Goal: Information Seeking & Learning: Check status

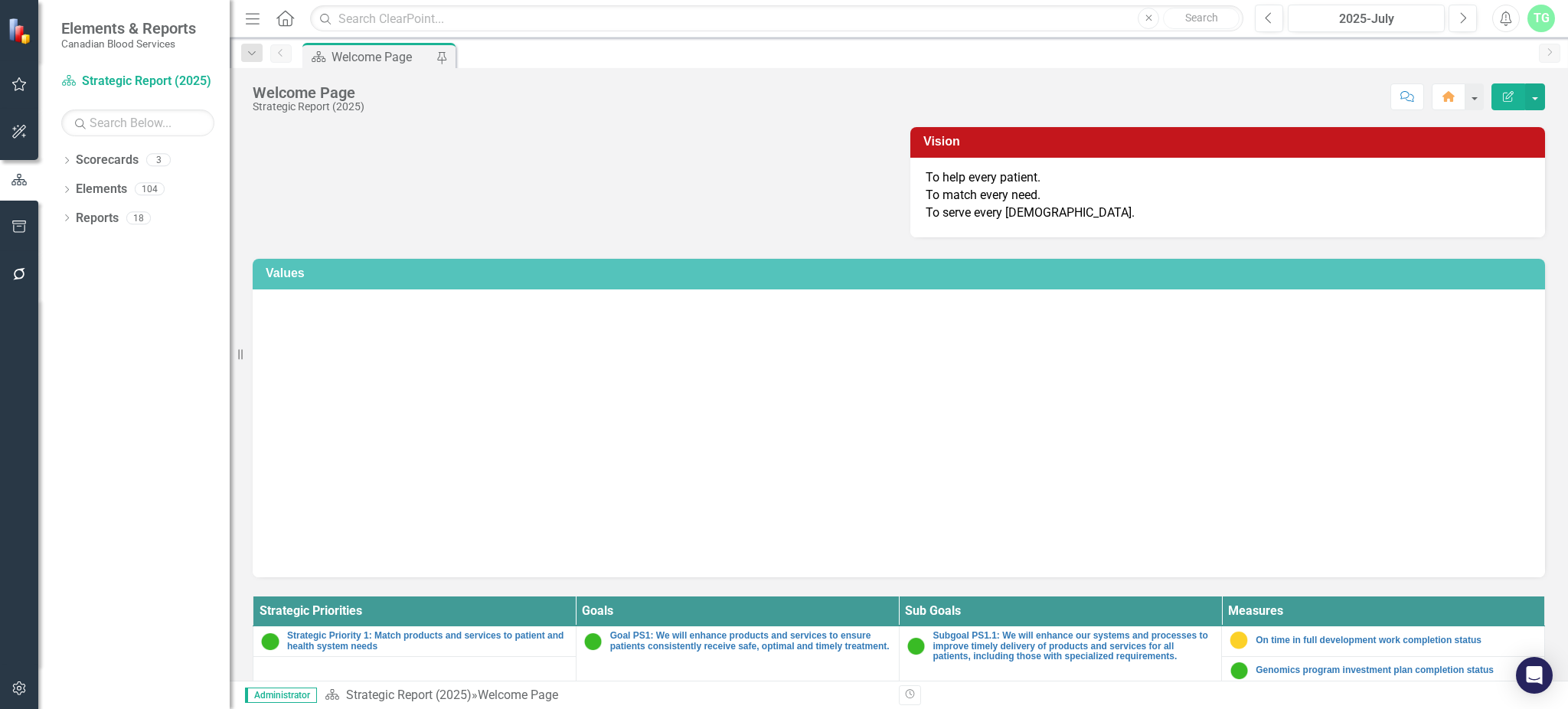
scroll to position [306, 0]
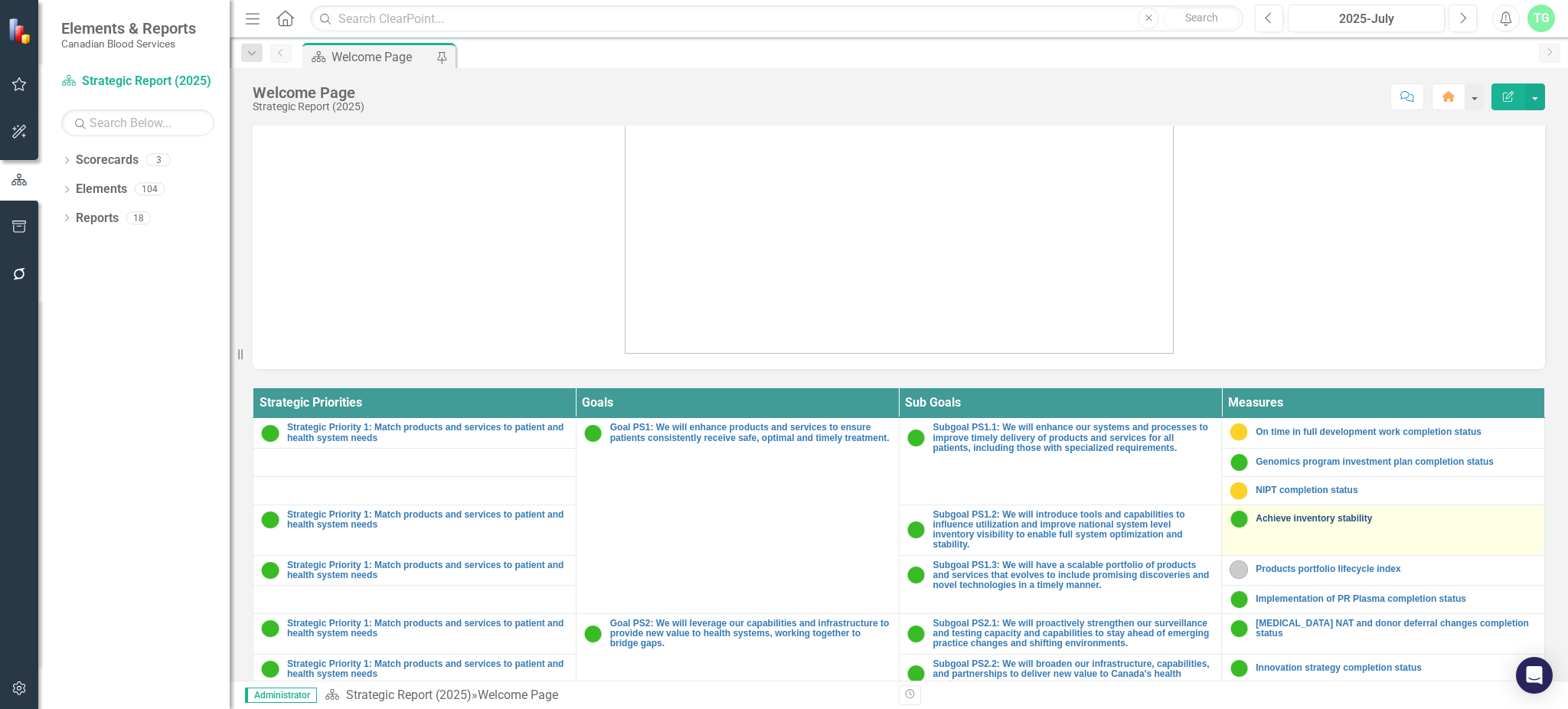
click at [1348, 518] on link "Achieve inventory stability" at bounding box center [1395, 519] width 281 height 10
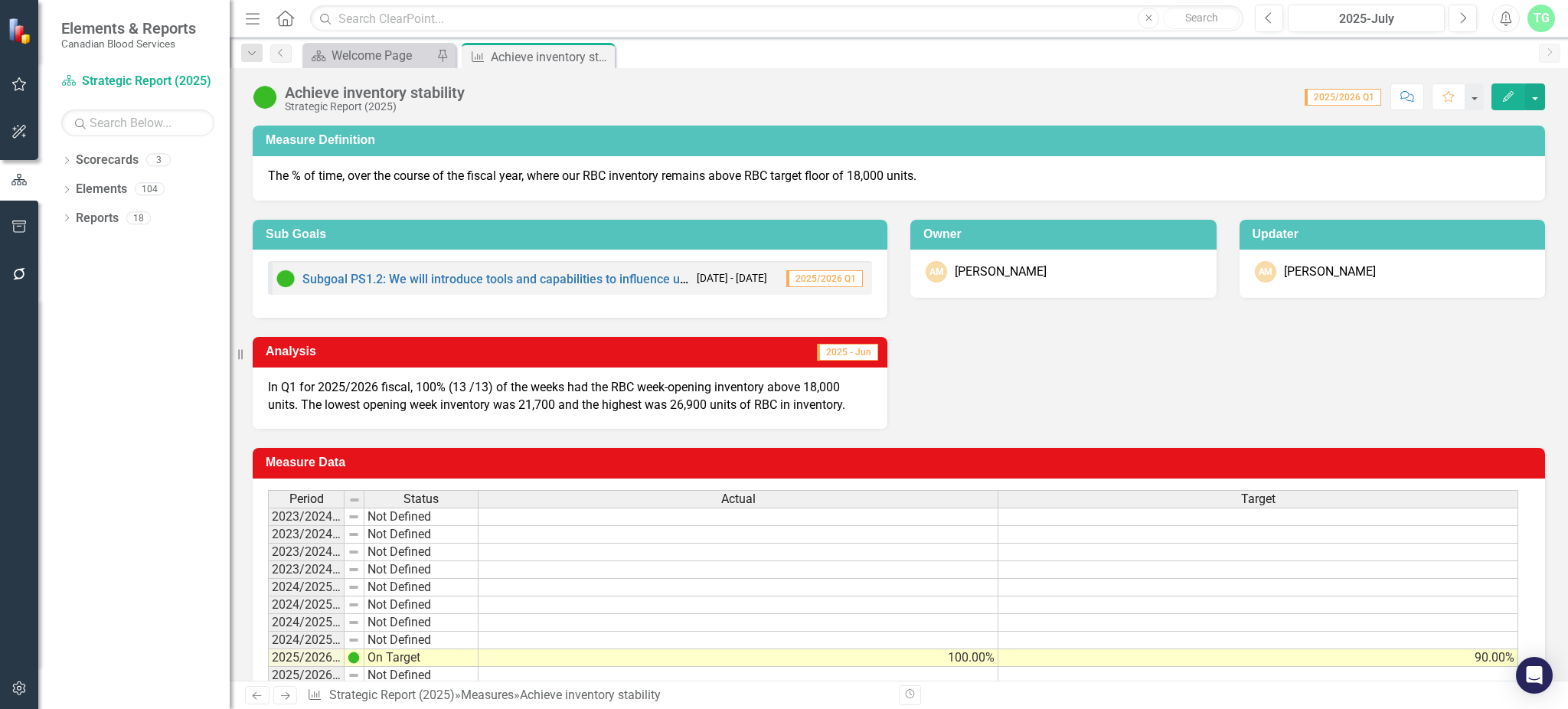
click at [806, 395] on p "In Q1 for 2025/2026 fiscal, 100% (13 /13) of the weeks had the RBC week-opening…" at bounding box center [570, 396] width 604 height 35
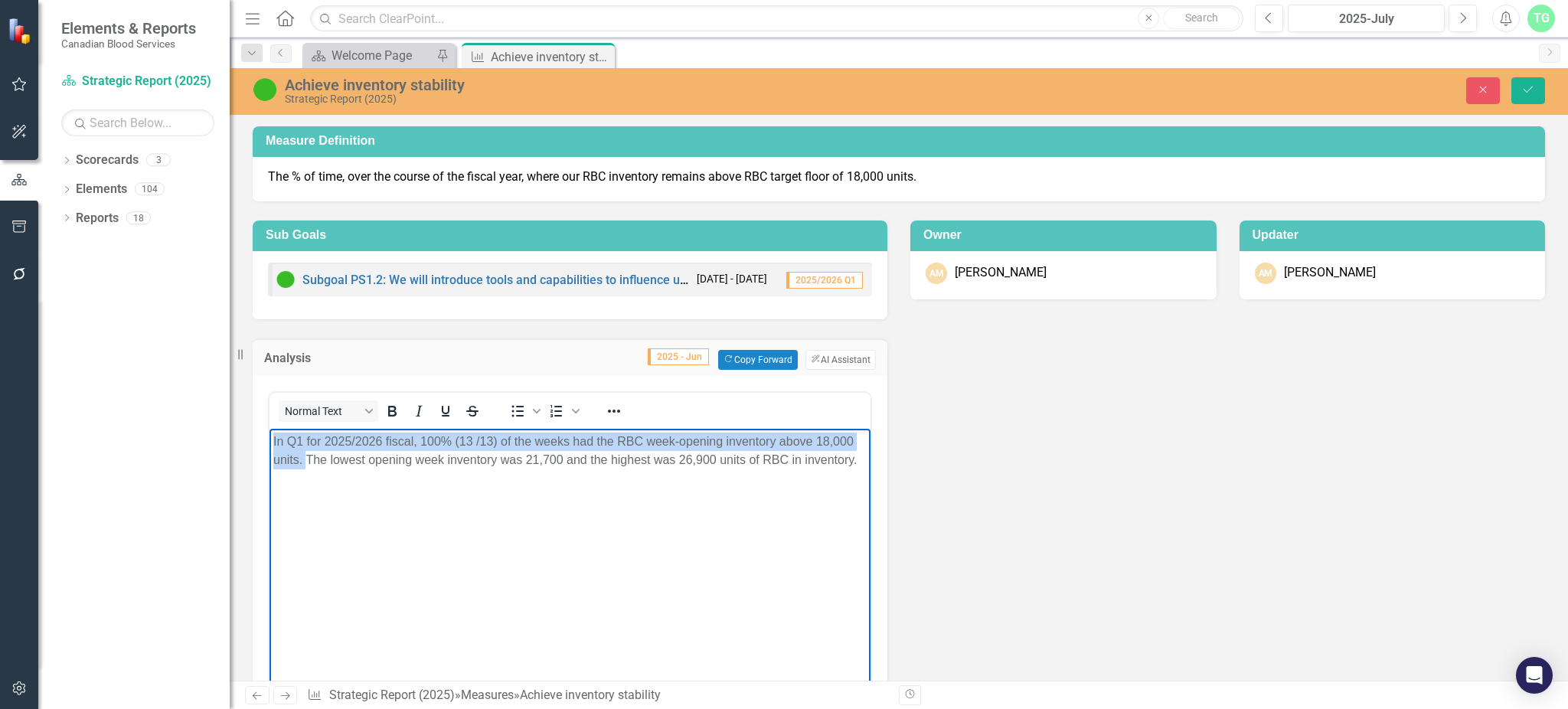
drag, startPoint x: 305, startPoint y: 461, endPoint x: 265, endPoint y: 437, distance: 46.6
click at [269, 437] on html "In Q1 for 2025/2026 fiscal, 100% (13 /13) of the weeks had the RBC week-opening…" at bounding box center [570, 542] width 601 height 229
copy p "In Q1 for 2025/2026 fiscal, 100% (13 /13) of the weeks had the RBC week-opening…"
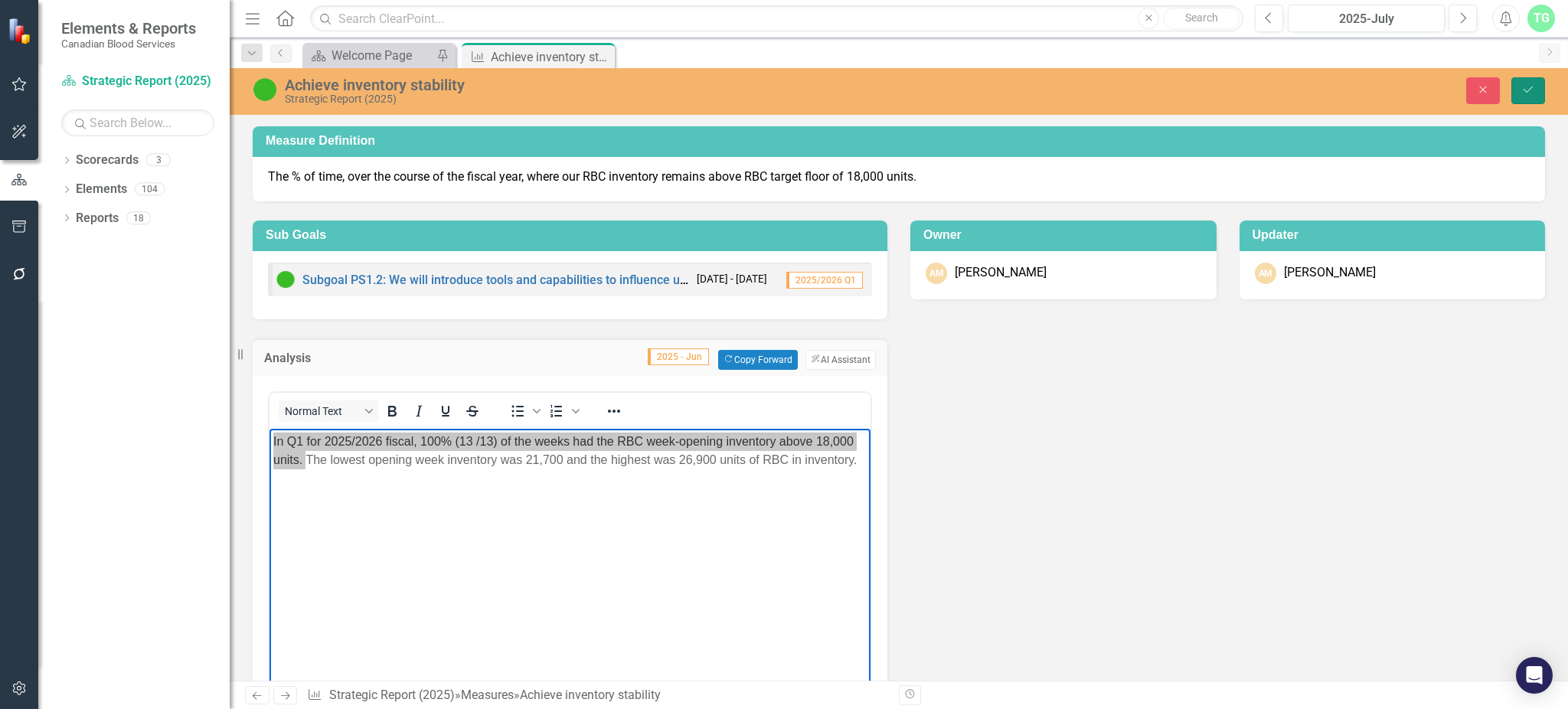
click at [1531, 93] on icon "Save" at bounding box center [1528, 89] width 13 height 11
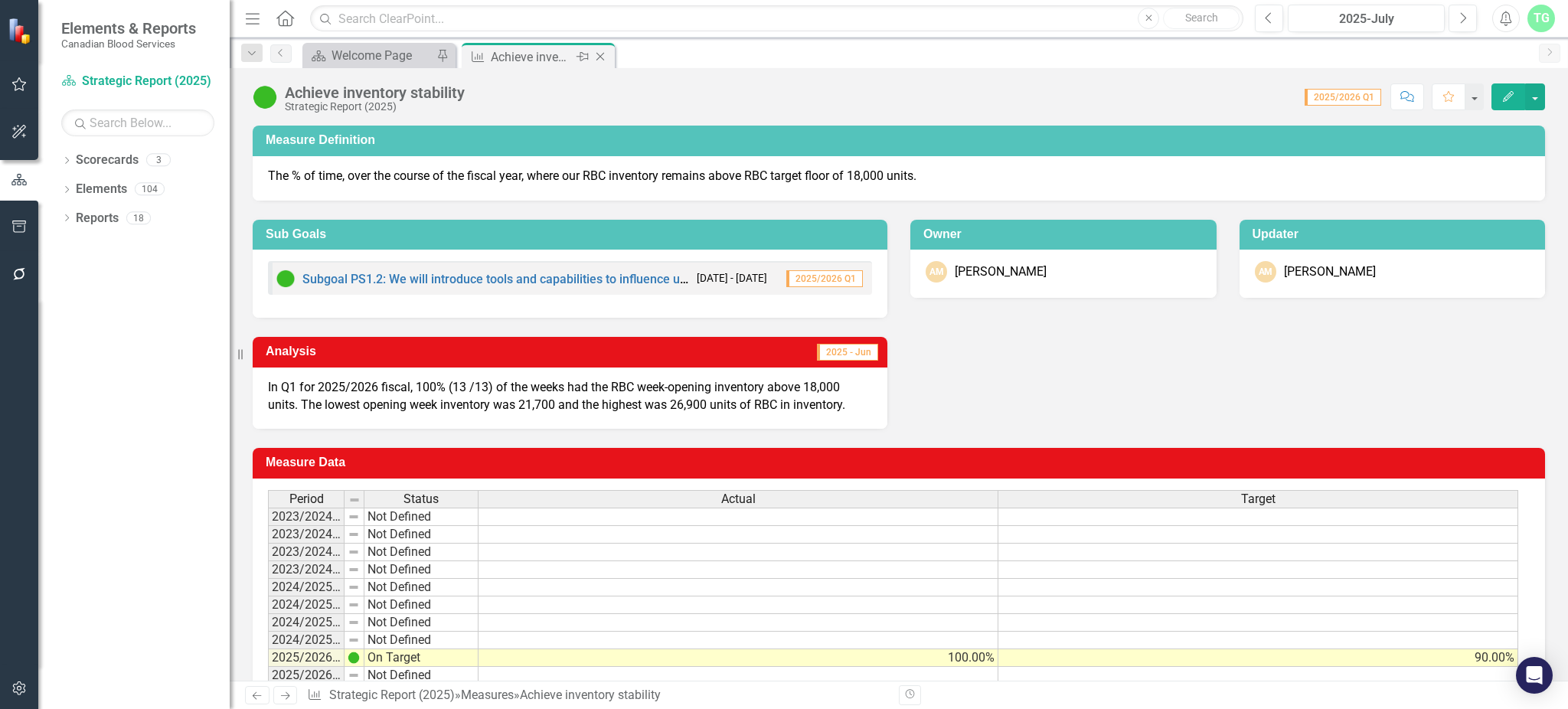
click at [597, 58] on icon "Close" at bounding box center [600, 57] width 15 height 12
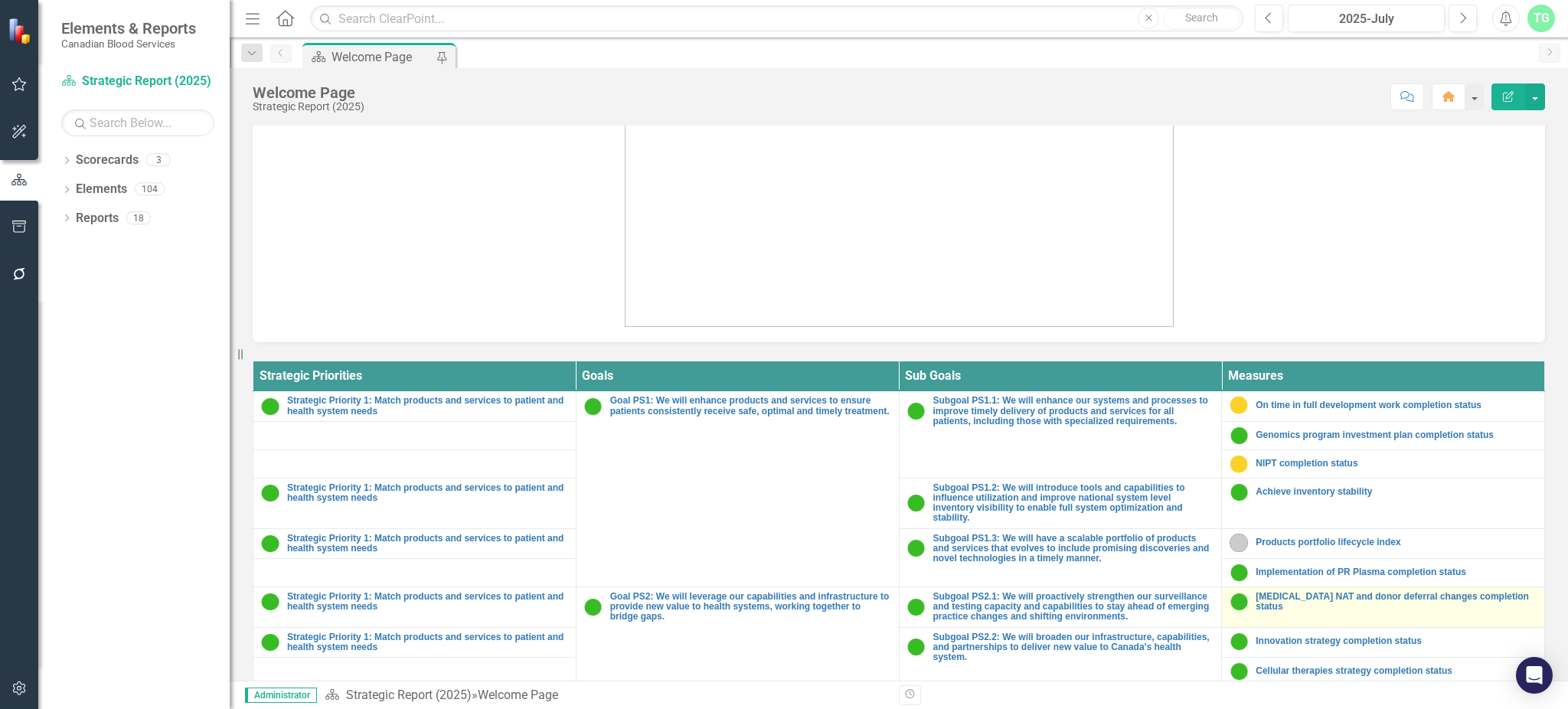
scroll to position [561, 0]
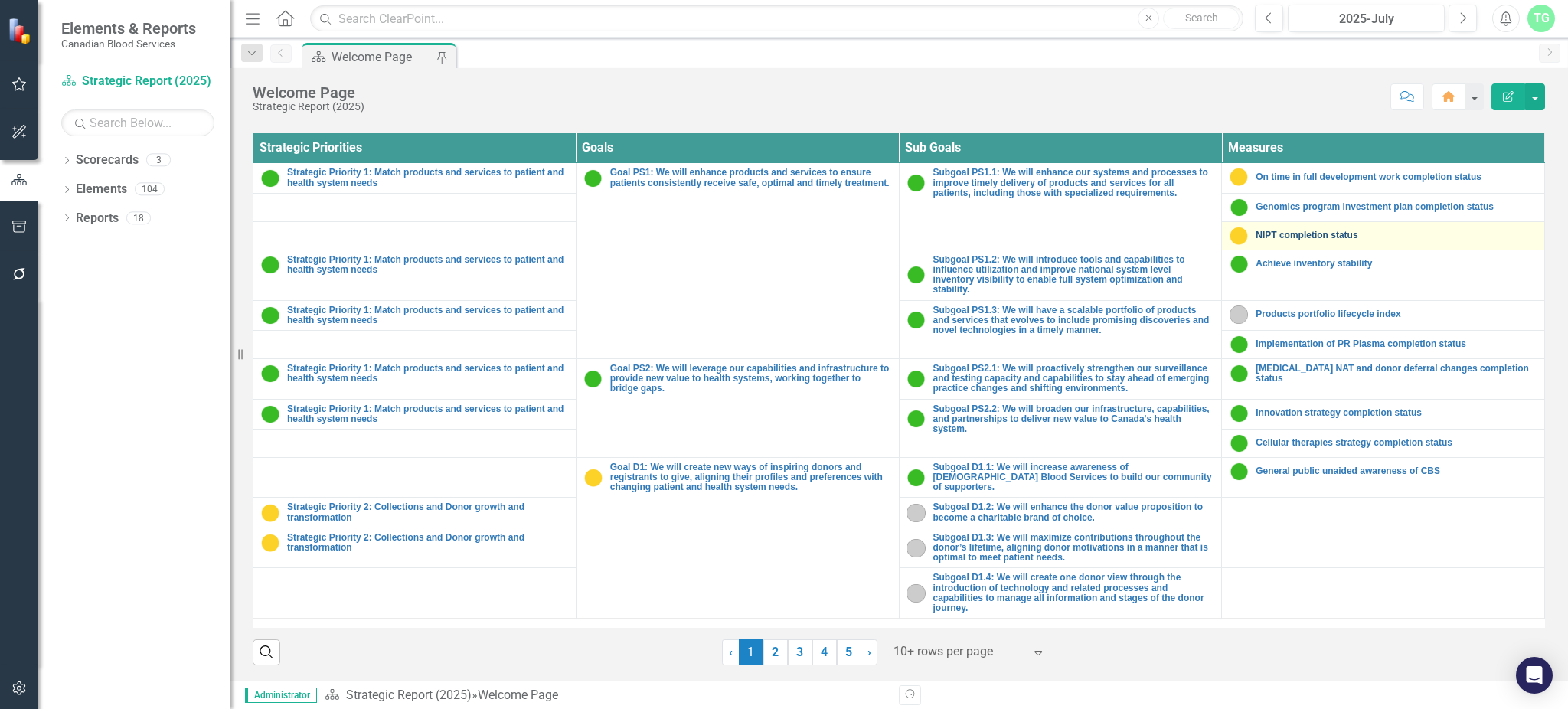
click at [1347, 230] on link "NIPT completion status" at bounding box center [1395, 235] width 281 height 10
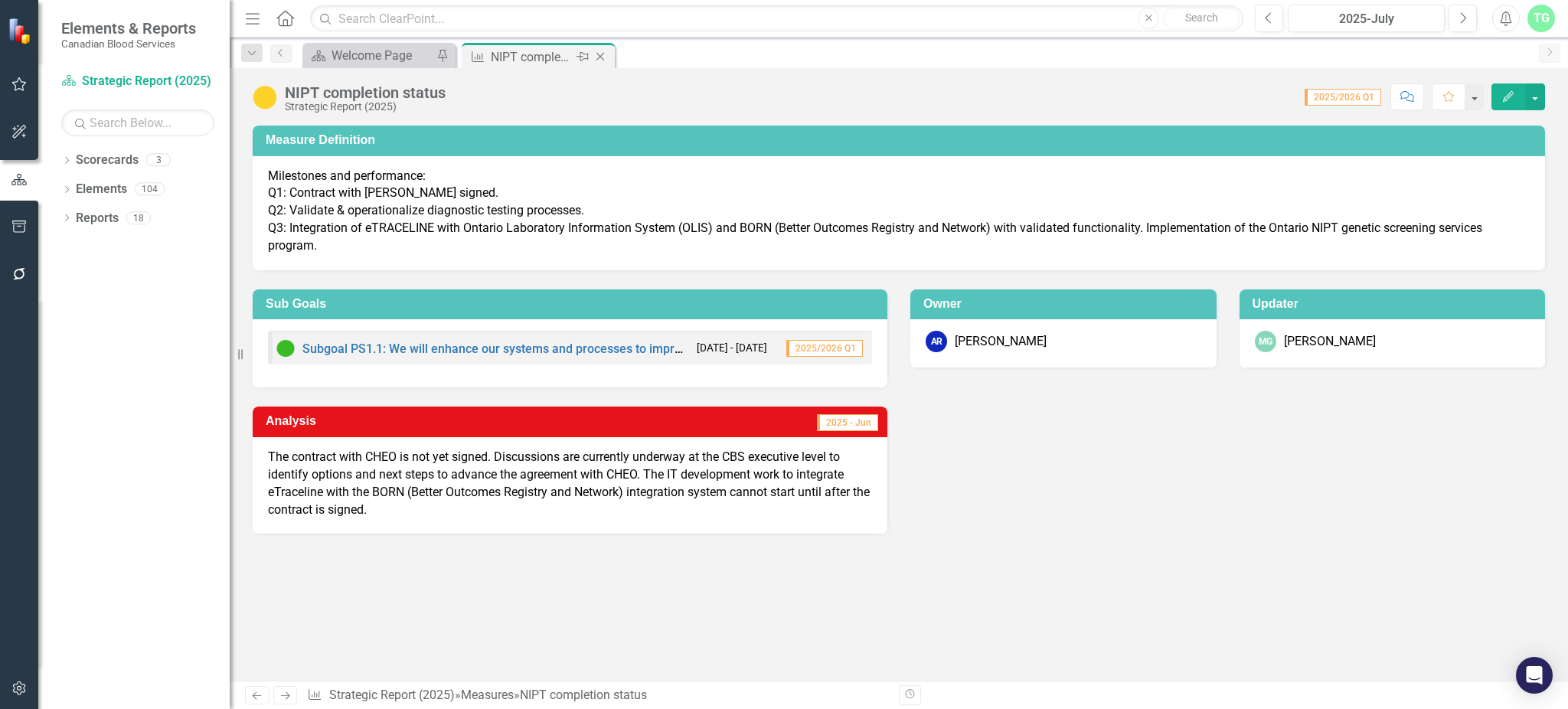
click at [600, 57] on icon at bounding box center [600, 57] width 9 height 9
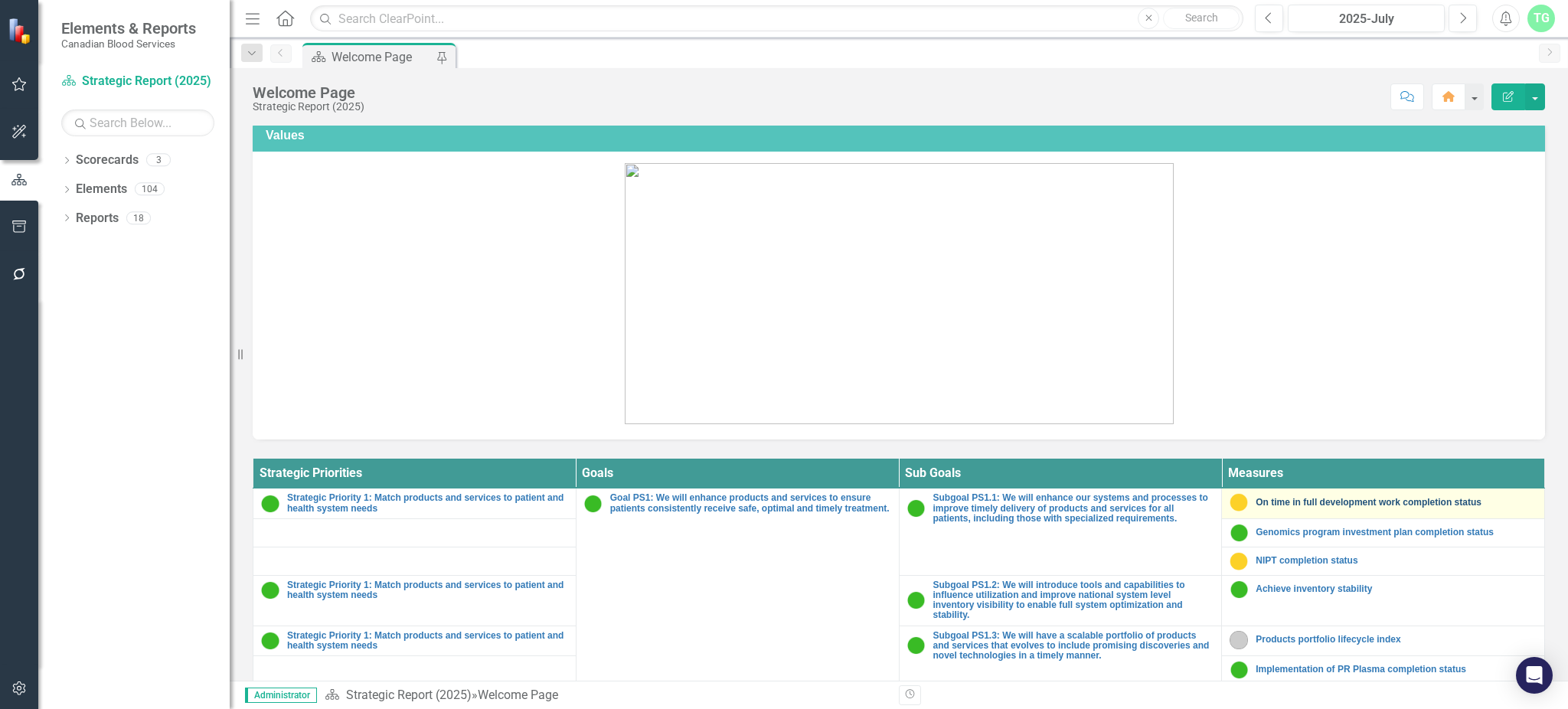
scroll to position [561, 0]
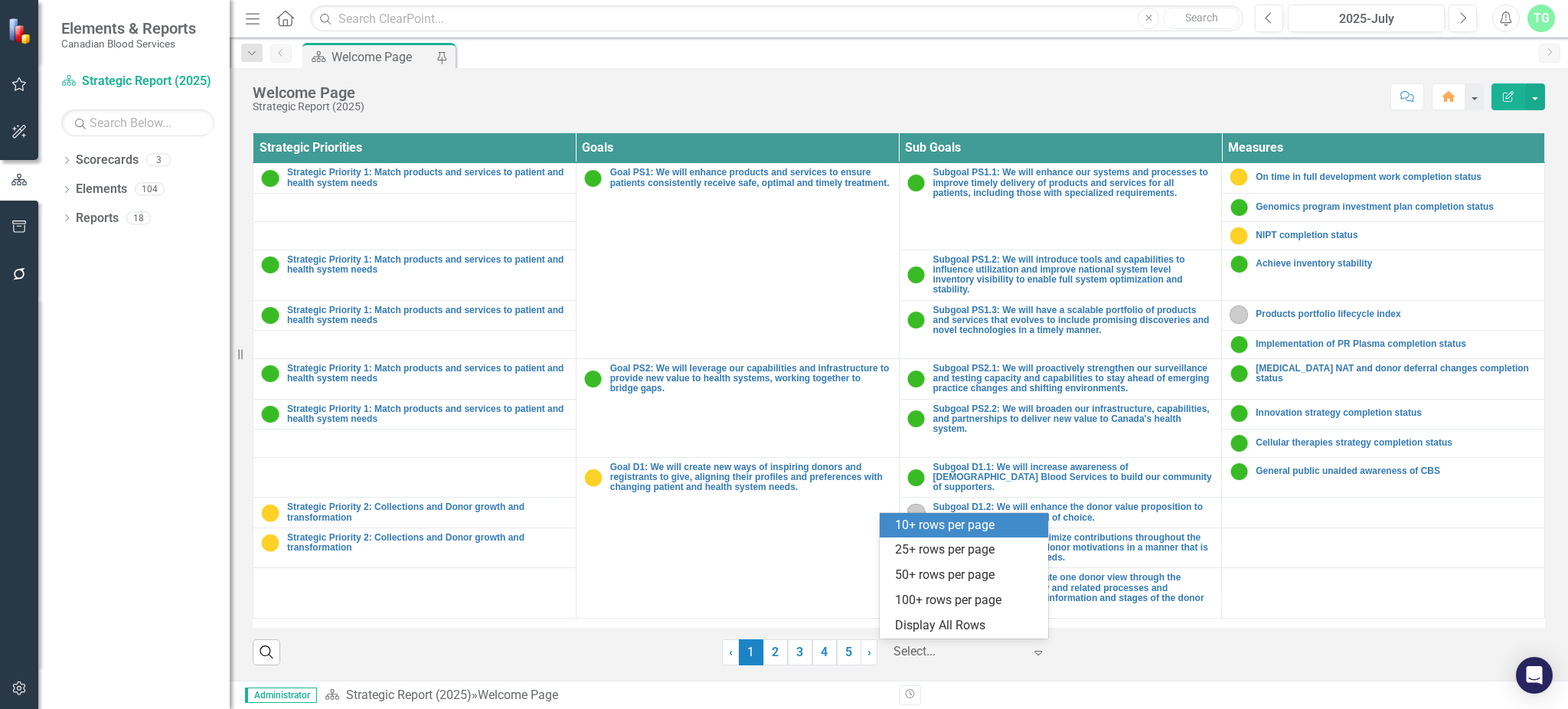
click at [961, 650] on div at bounding box center [958, 652] width 130 height 21
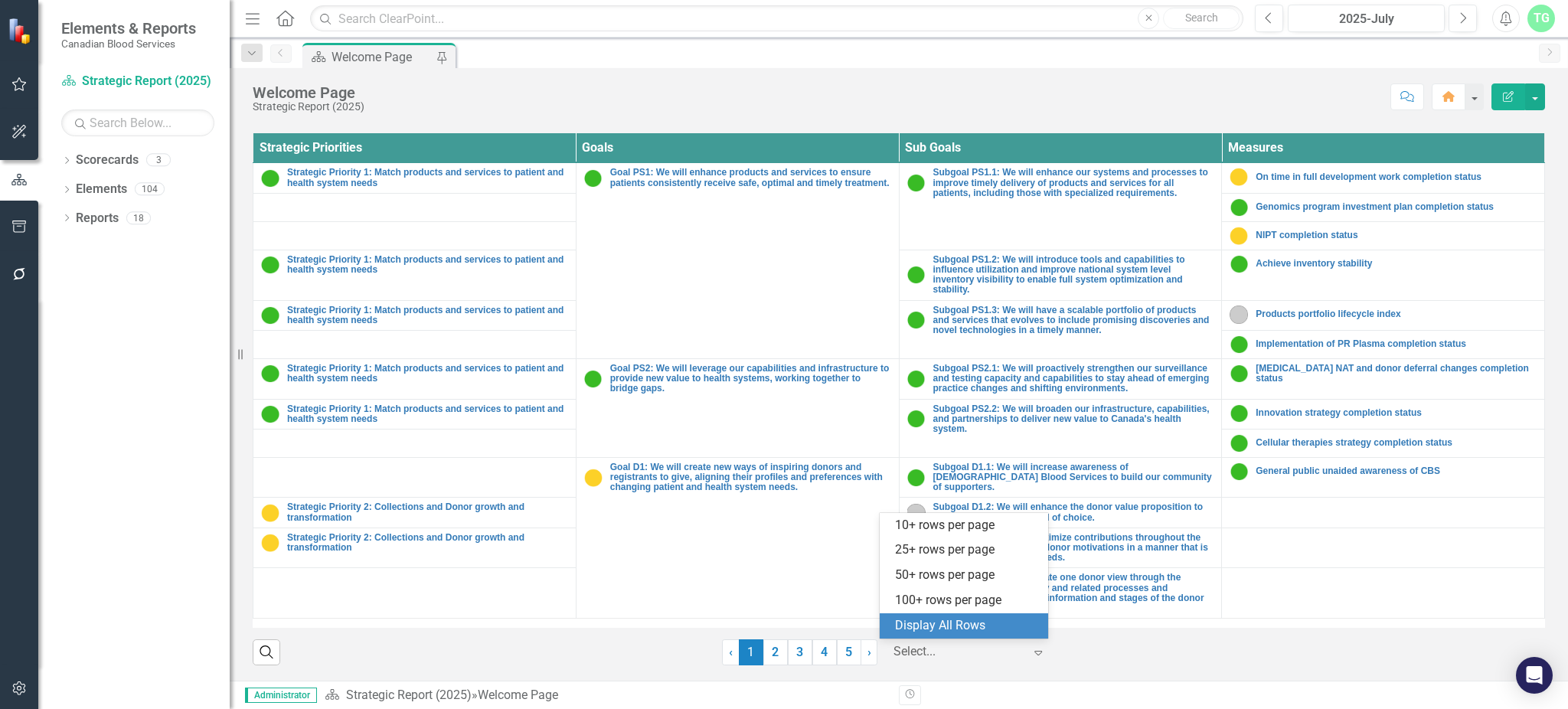
click at [961, 625] on div "Display All Rows" at bounding box center [967, 626] width 144 height 17
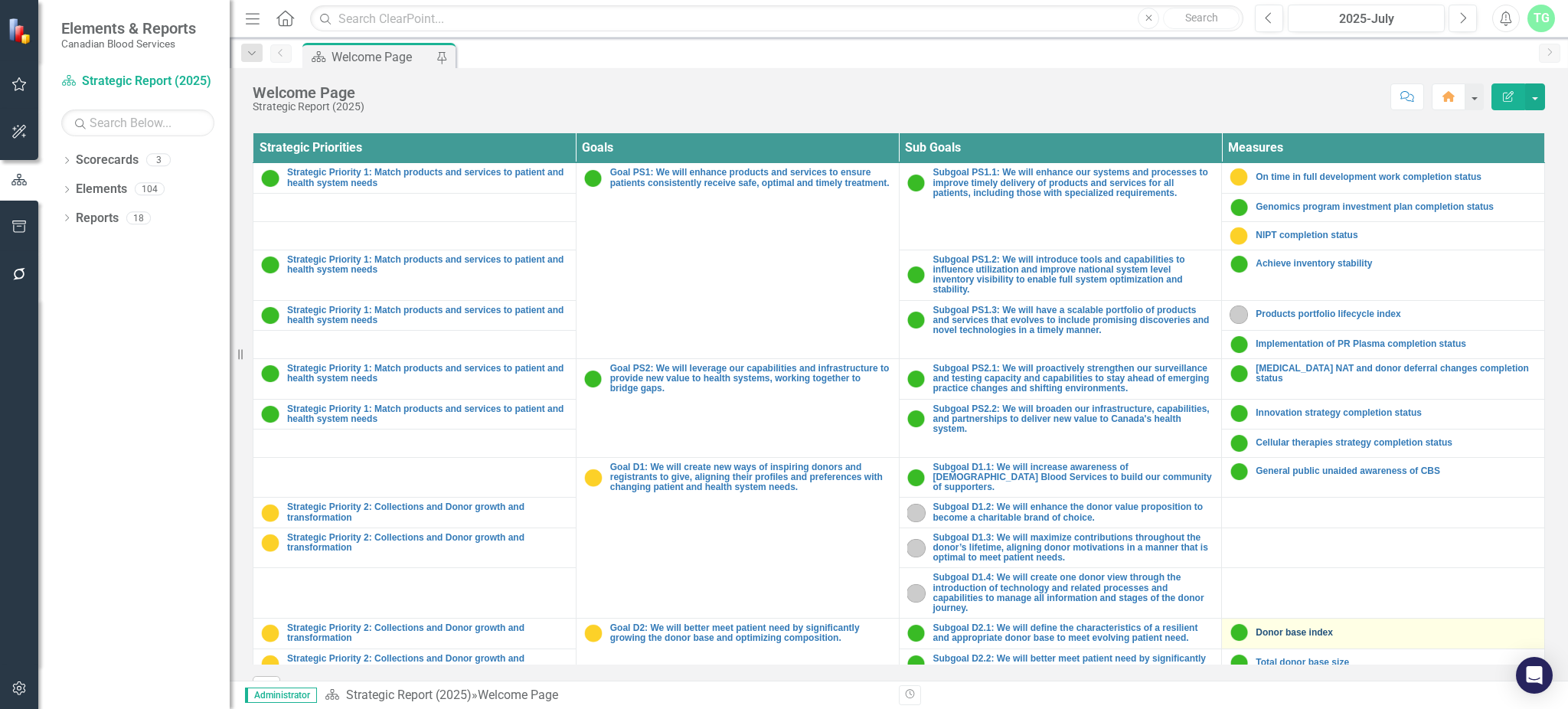
click at [1307, 627] on link "Donor base index" at bounding box center [1395, 632] width 281 height 10
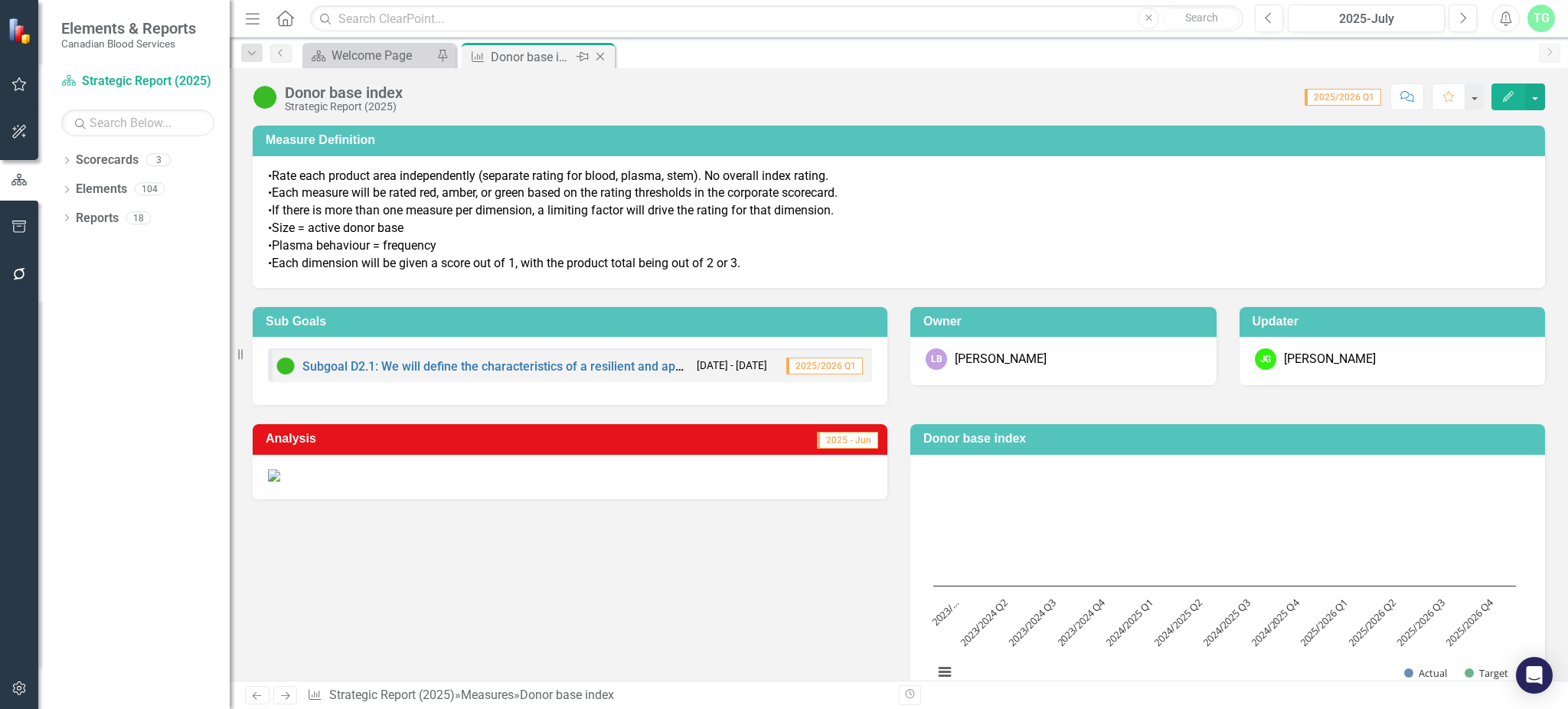
click at [596, 55] on icon "Close" at bounding box center [600, 57] width 15 height 12
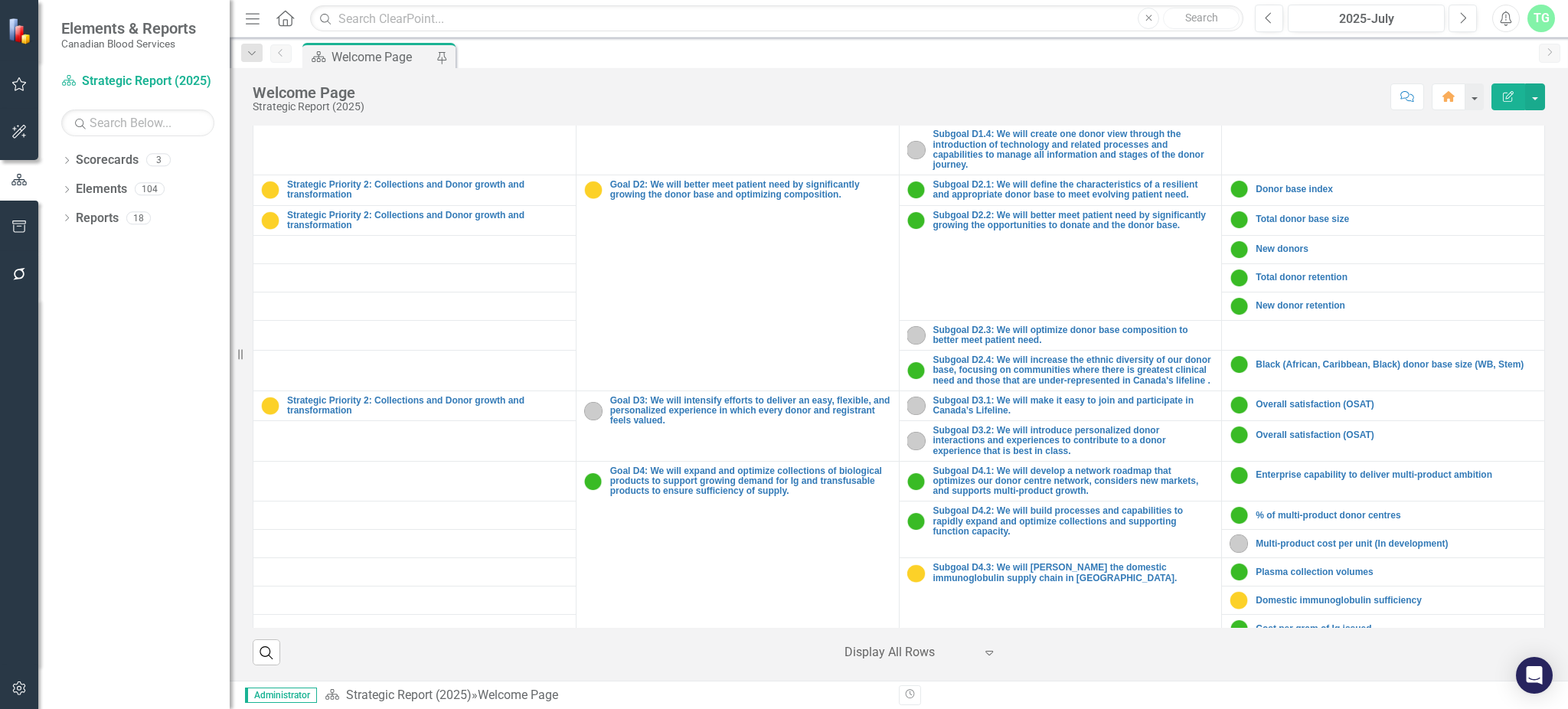
scroll to position [408, 0]
click at [1369, 511] on link "% of multi-product donor centres" at bounding box center [1395, 514] width 281 height 10
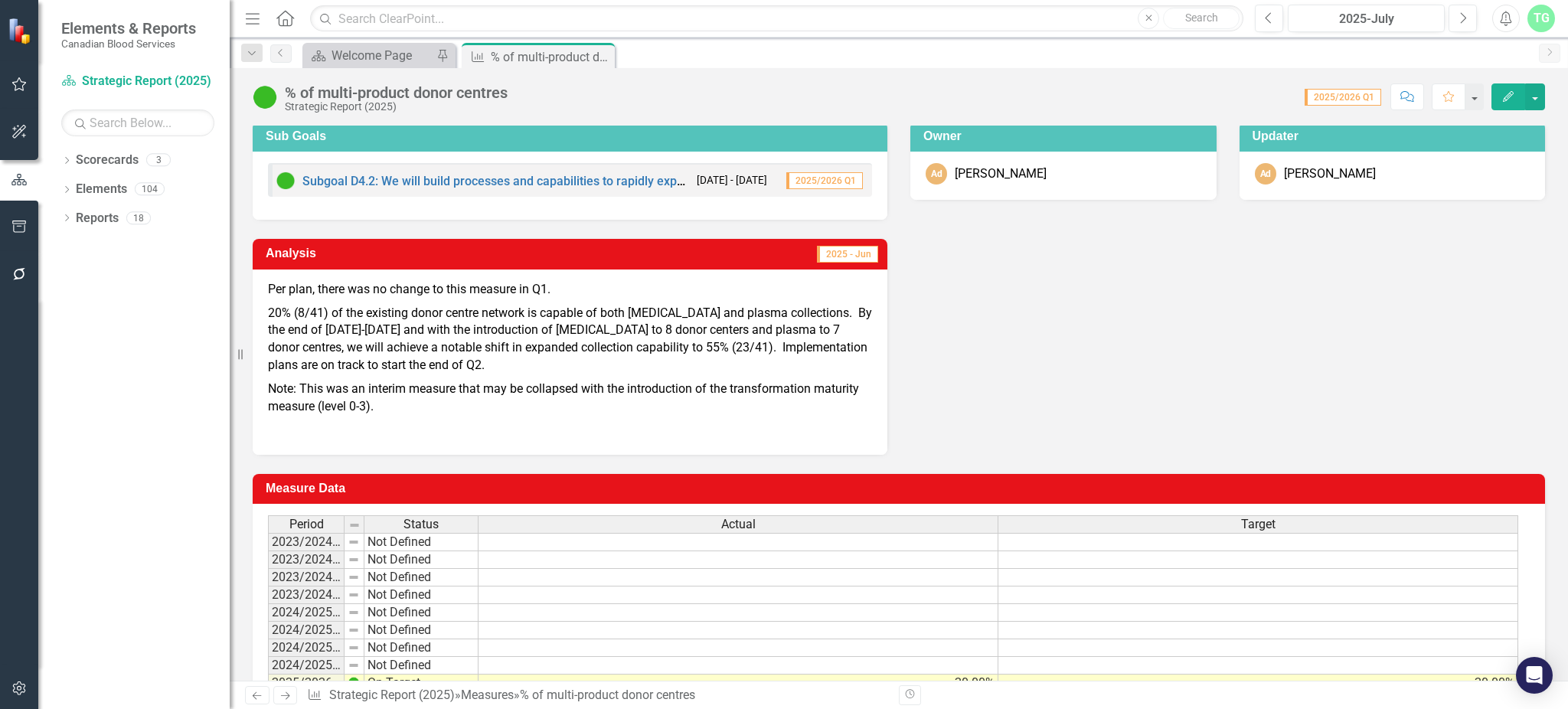
scroll to position [102, 0]
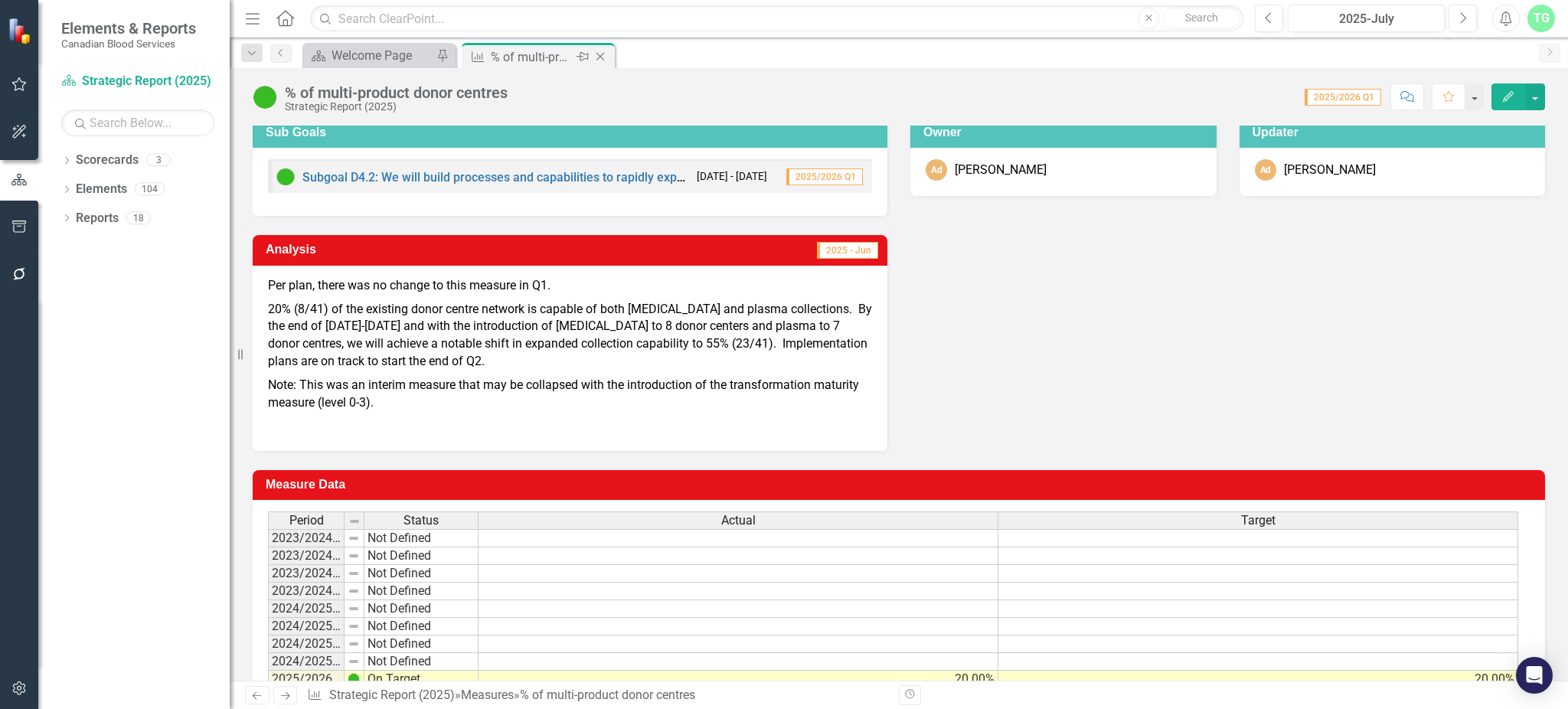
click at [601, 47] on div "Close" at bounding box center [601, 57] width 19 height 19
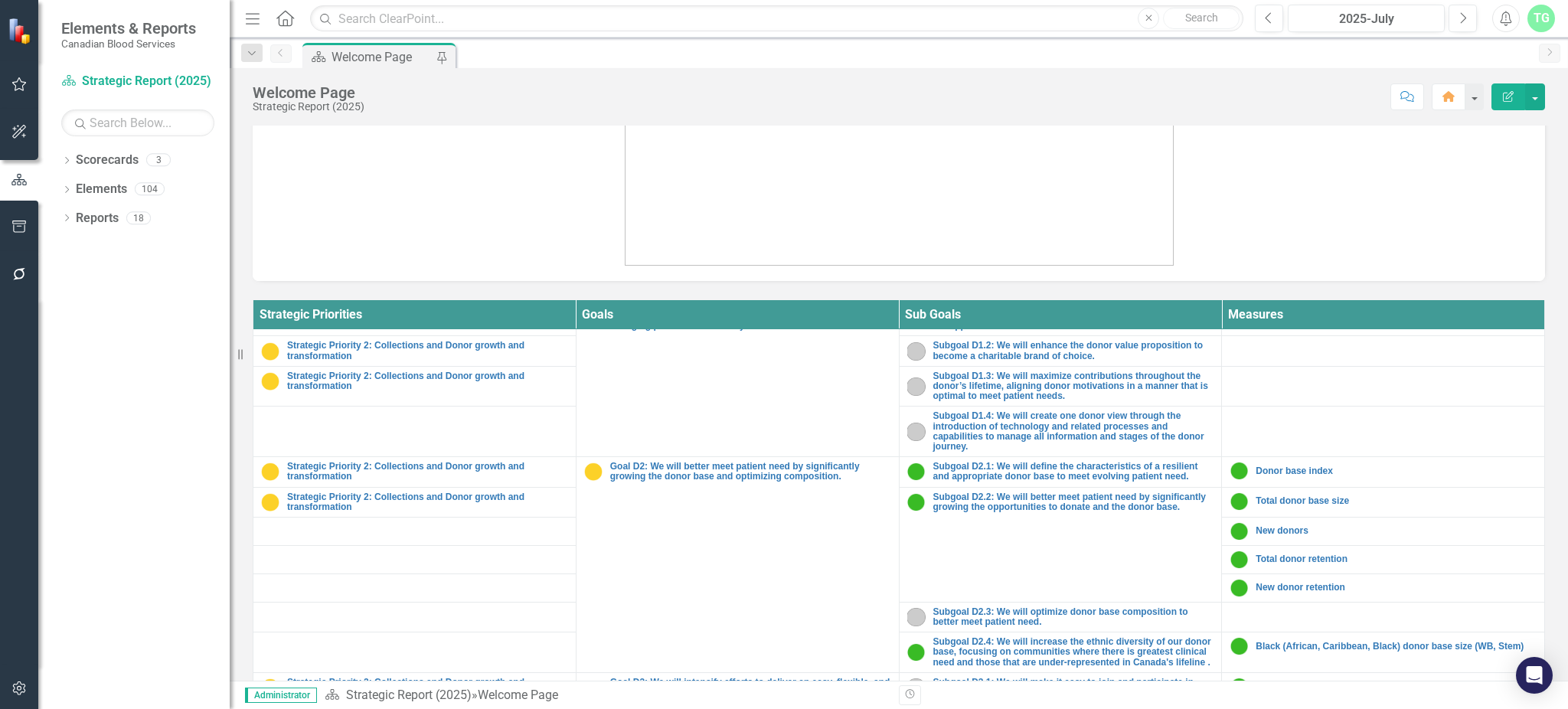
scroll to position [612, 0]
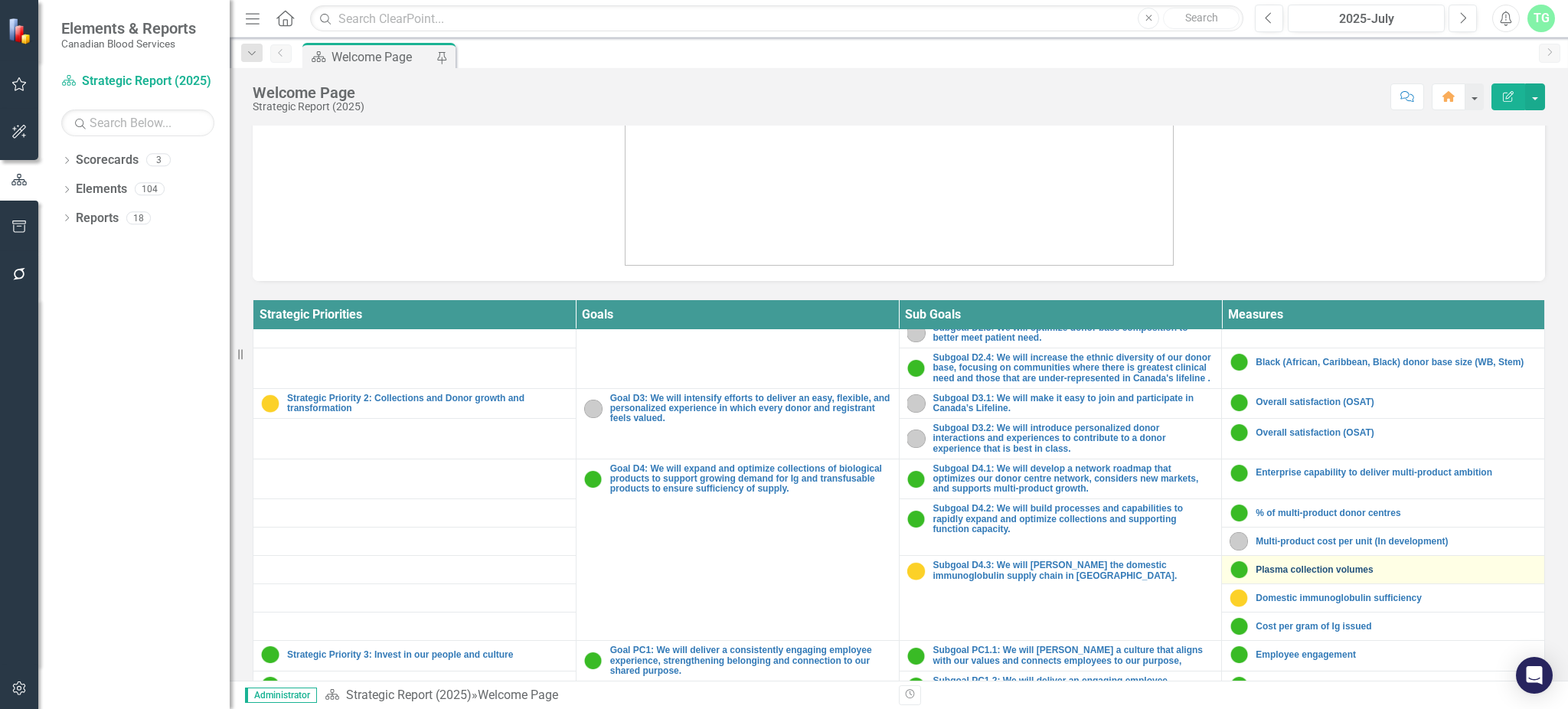
click at [1338, 571] on link "Plasma collection volumes" at bounding box center [1395, 570] width 281 height 10
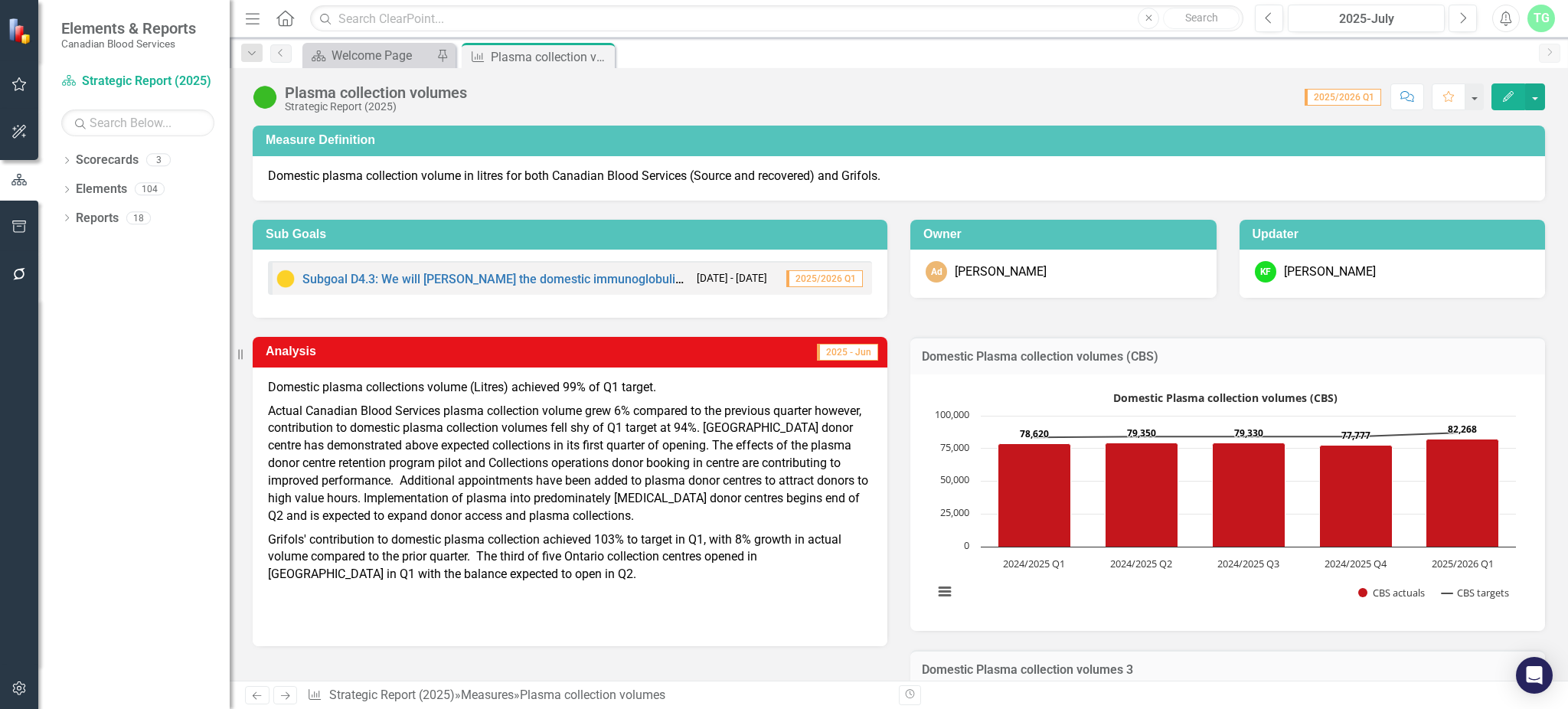
click at [641, 446] on p "Actual Canadian Blood Services plasma collection volume grew 6% compared to the…" at bounding box center [570, 464] width 604 height 129
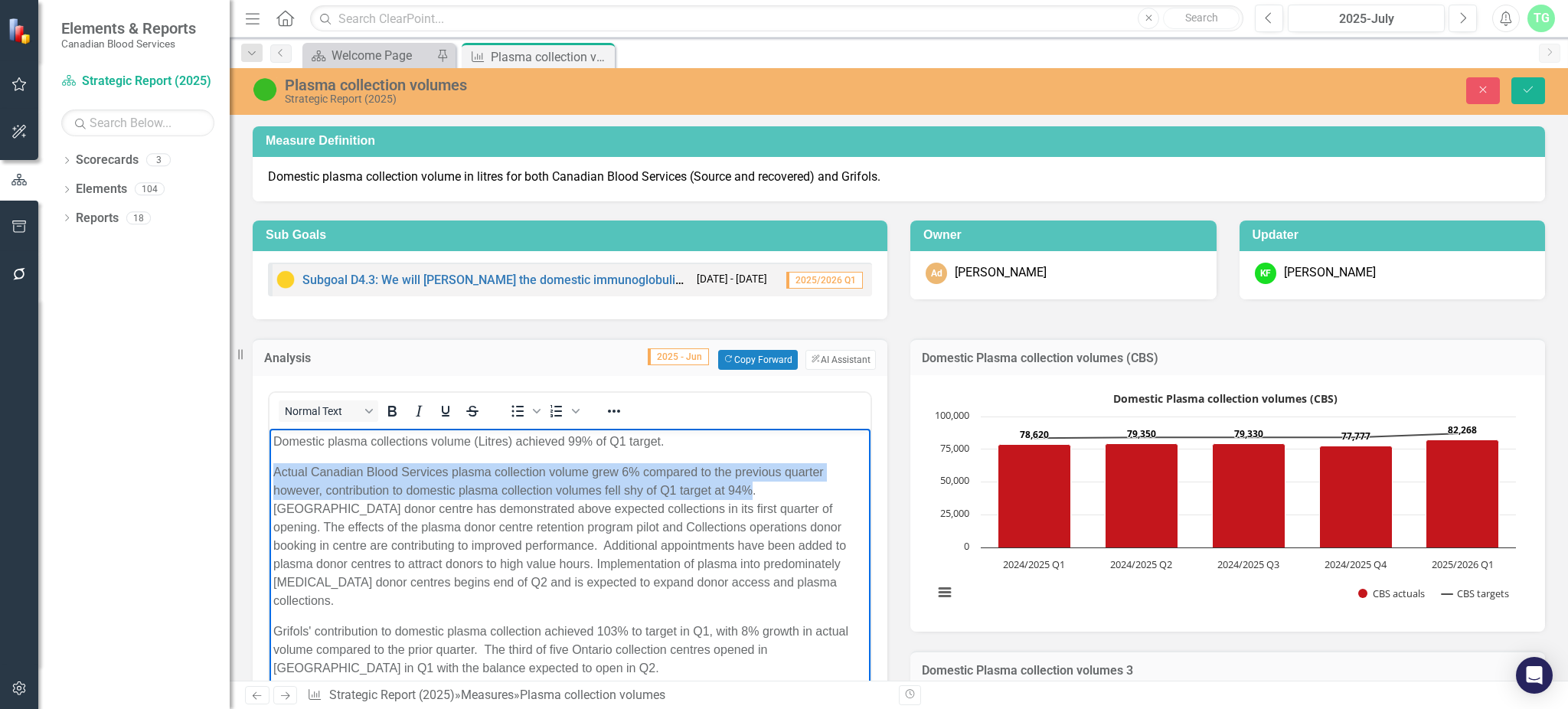
drag, startPoint x: 275, startPoint y: 471, endPoint x: 753, endPoint y: 487, distance: 478.3
click at [753, 487] on p "Actual Canadian Blood Services plasma collection volume grew 6% compared to the…" at bounding box center [570, 535] width 594 height 147
copy p "Actual Canadian Blood Services plasma collection volume grew 6% compared to the…"
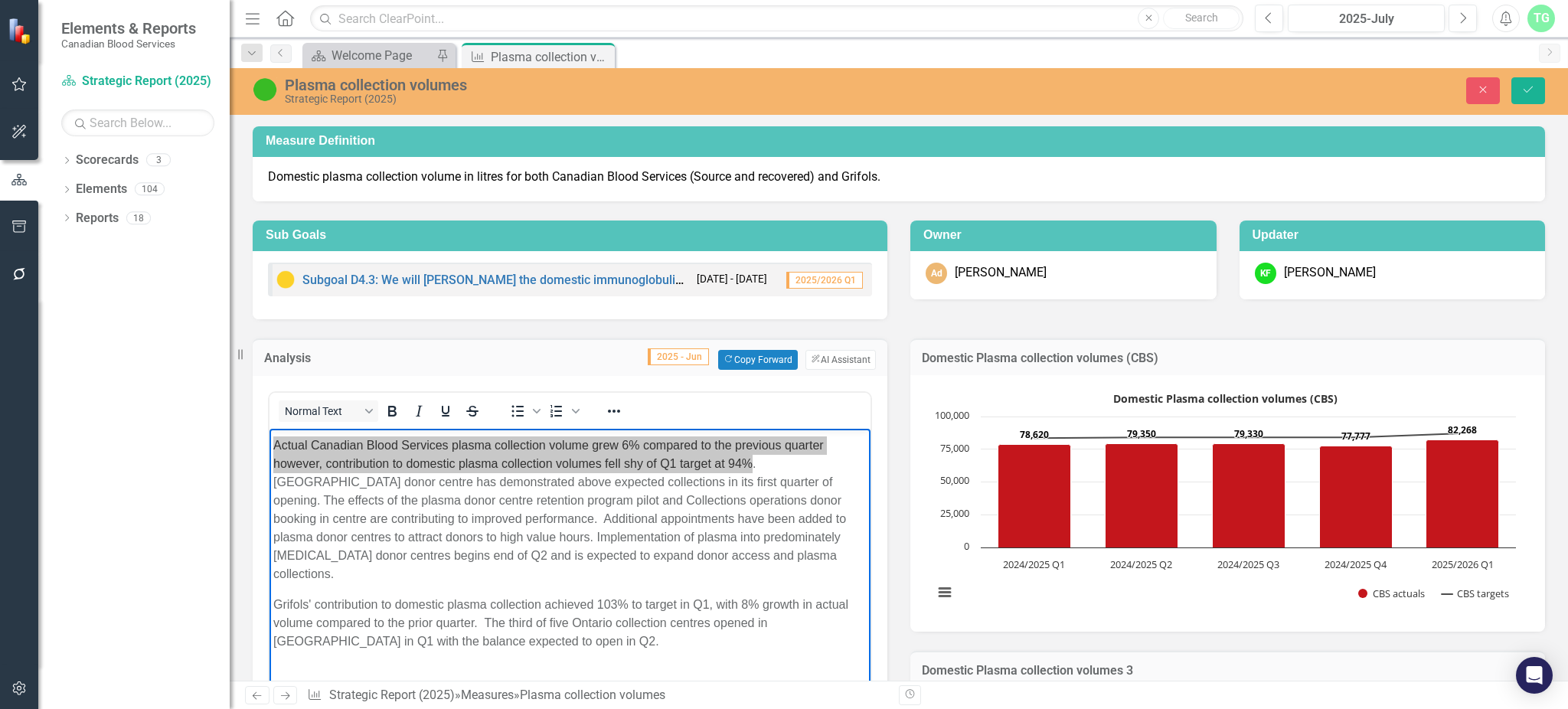
scroll to position [39, 0]
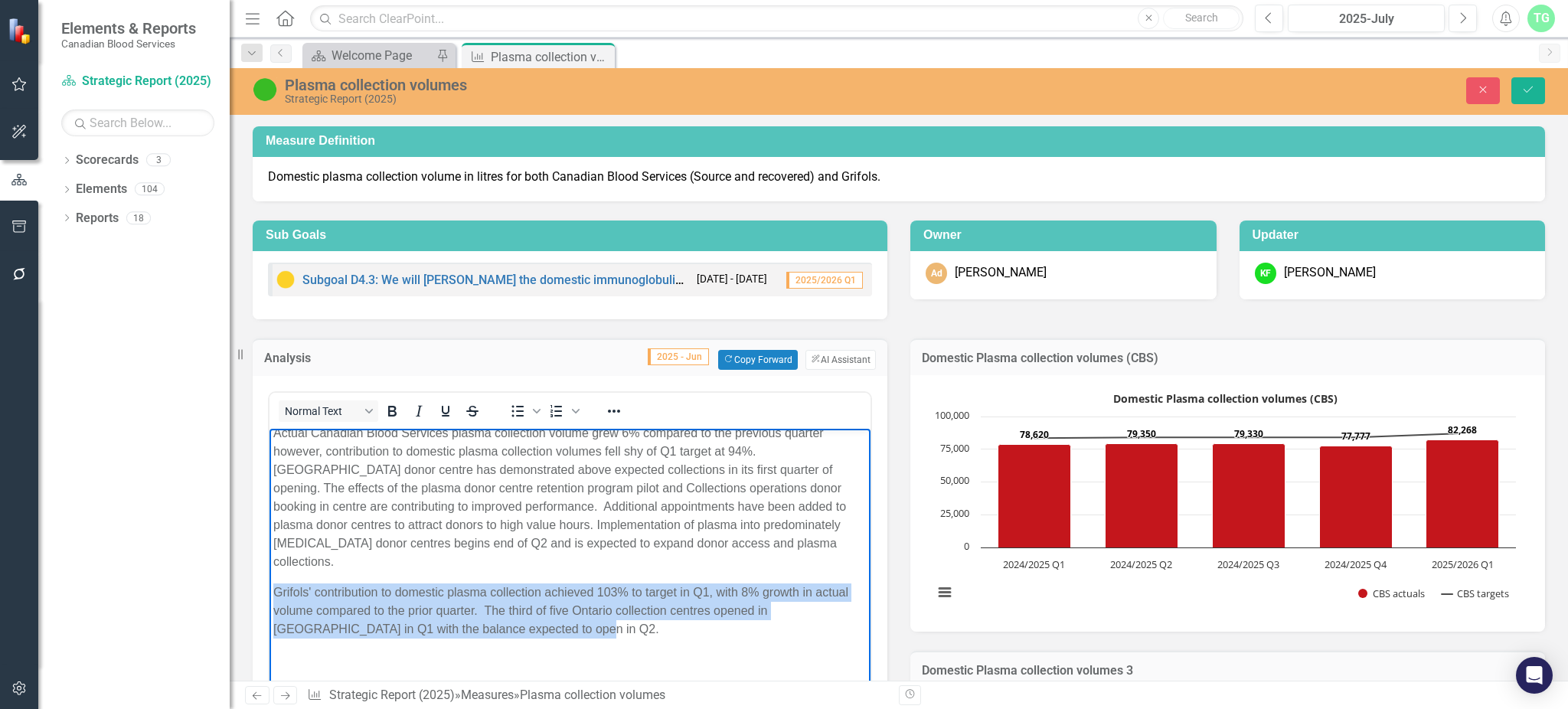
drag, startPoint x: 616, startPoint y: 615, endPoint x: 515, endPoint y: 1002, distance: 400.0
click at [269, 575] on html "Domestic plasma collections volume (Litres) achieved 99% of Q1 target. Actual C…" at bounding box center [570, 552] width 601 height 326
copy p "Grifols' contribution to domestic plasma collection achieved 103% to target in …"
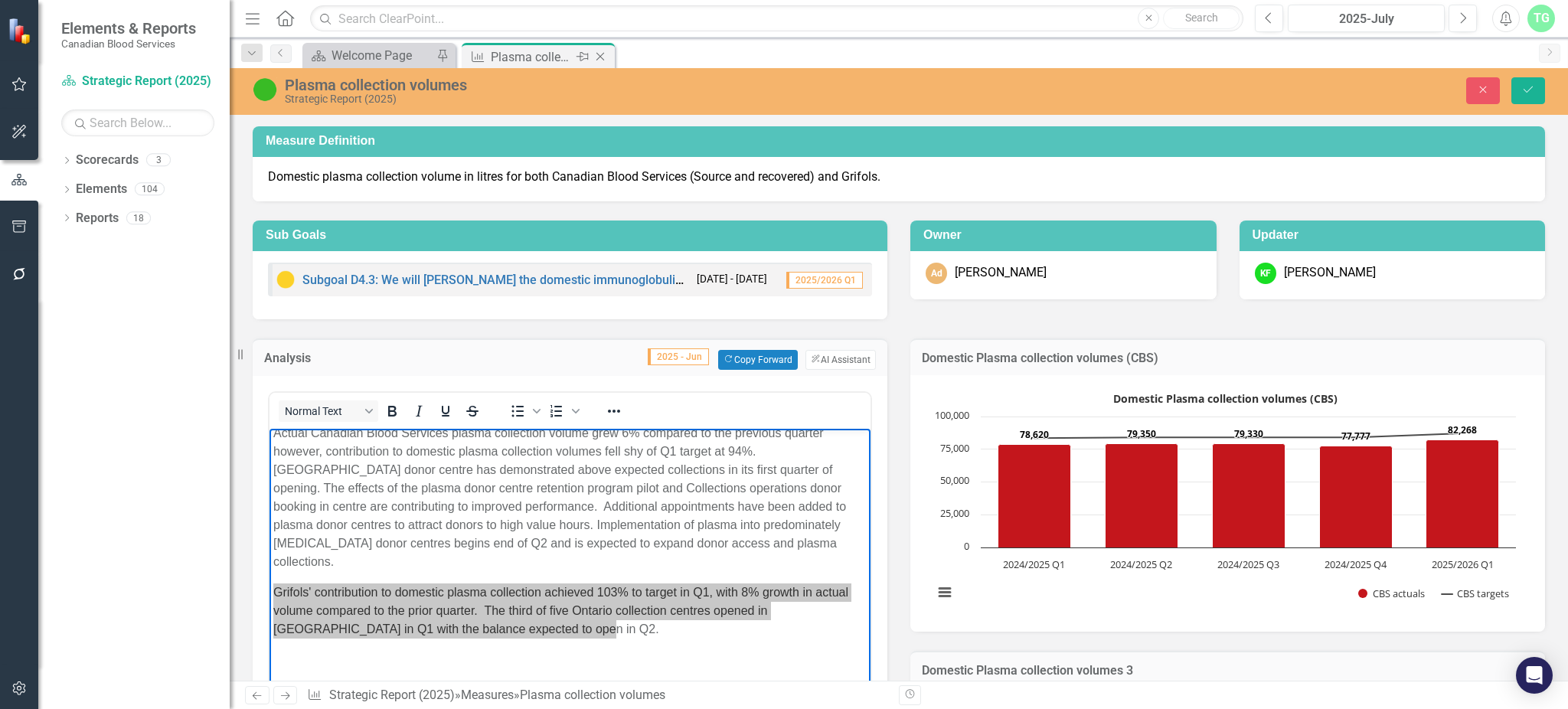
click at [603, 51] on icon "Close" at bounding box center [600, 57] width 15 height 12
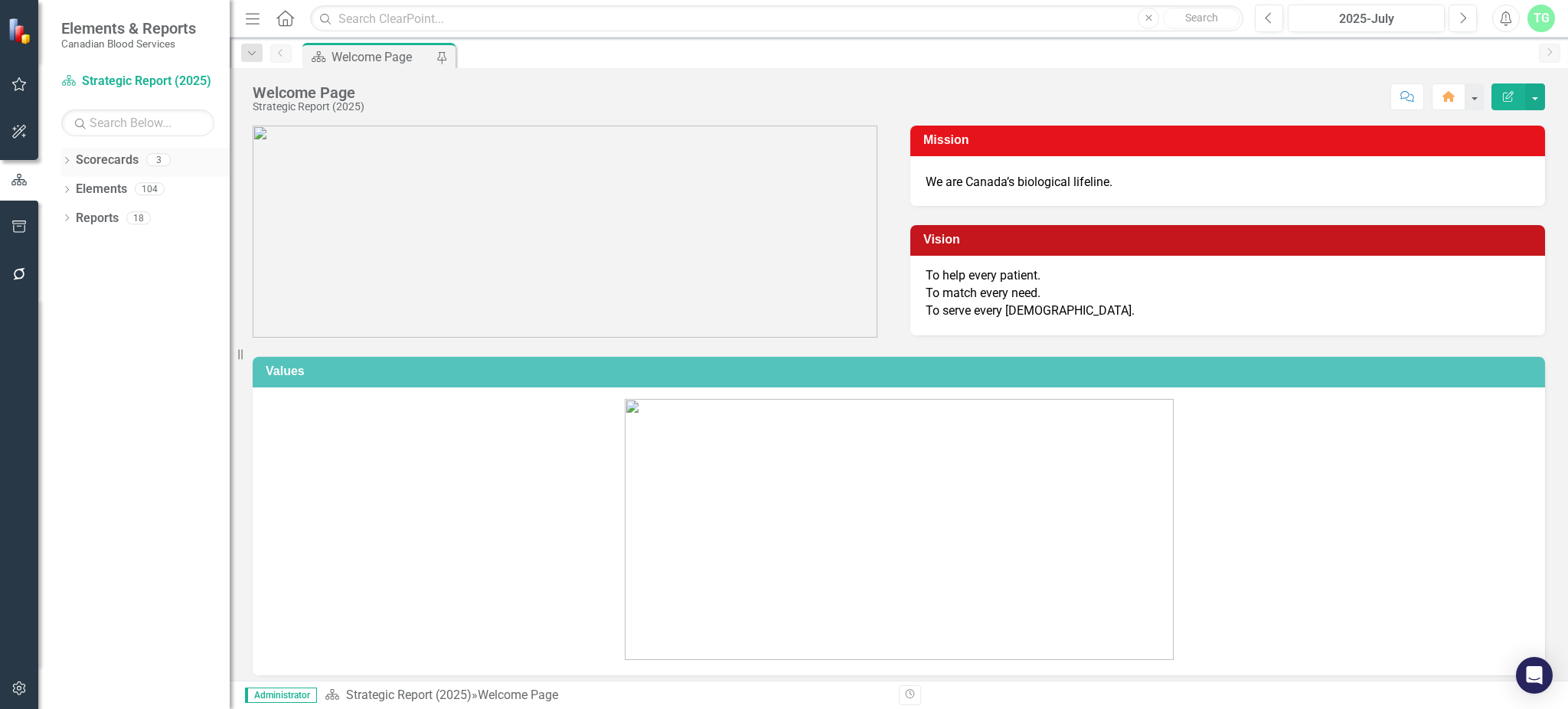
click at [70, 162] on icon "Dropdown" at bounding box center [66, 161] width 11 height 9
click at [108, 210] on link "Operational Report" at bounding box center [157, 219] width 146 height 17
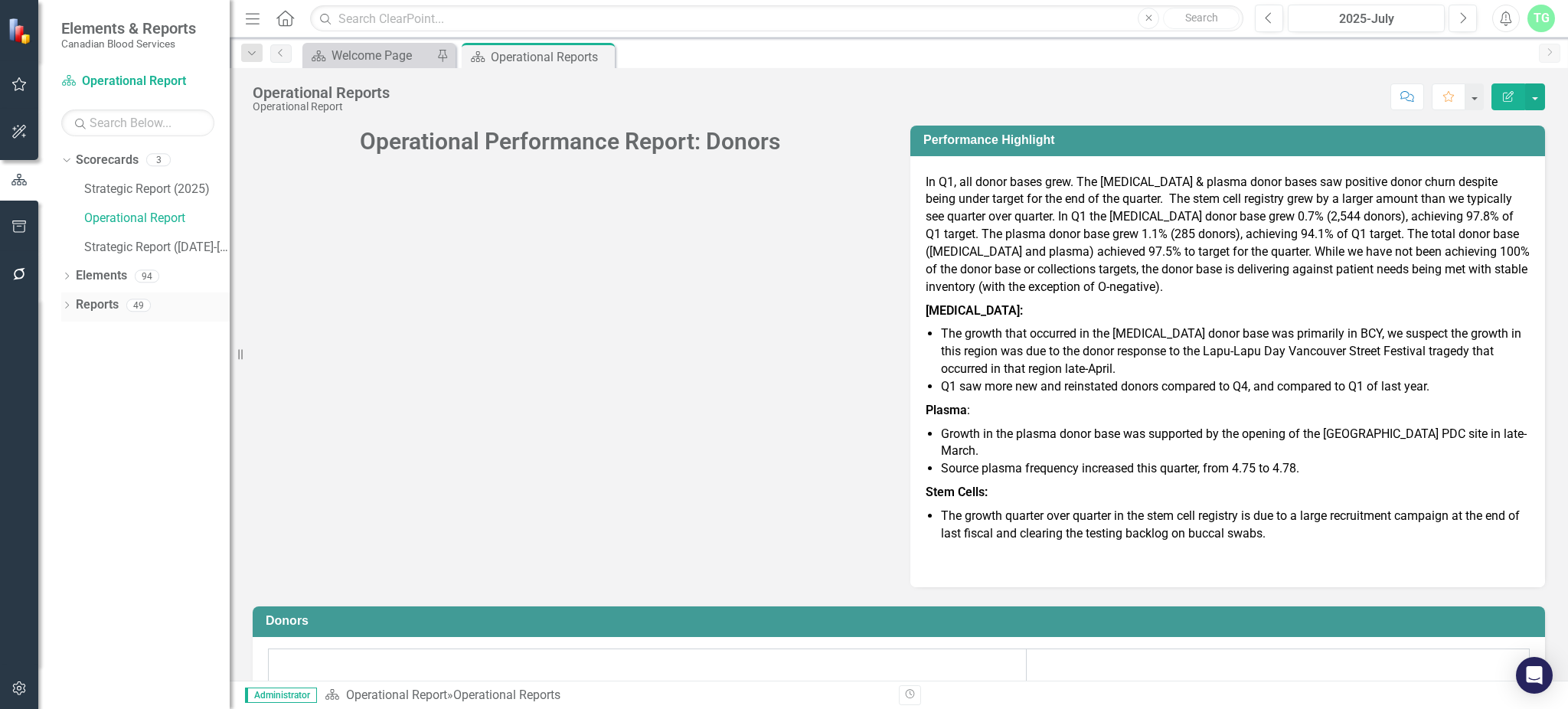
click at [66, 301] on div "Dropdown" at bounding box center [66, 308] width 11 height 13
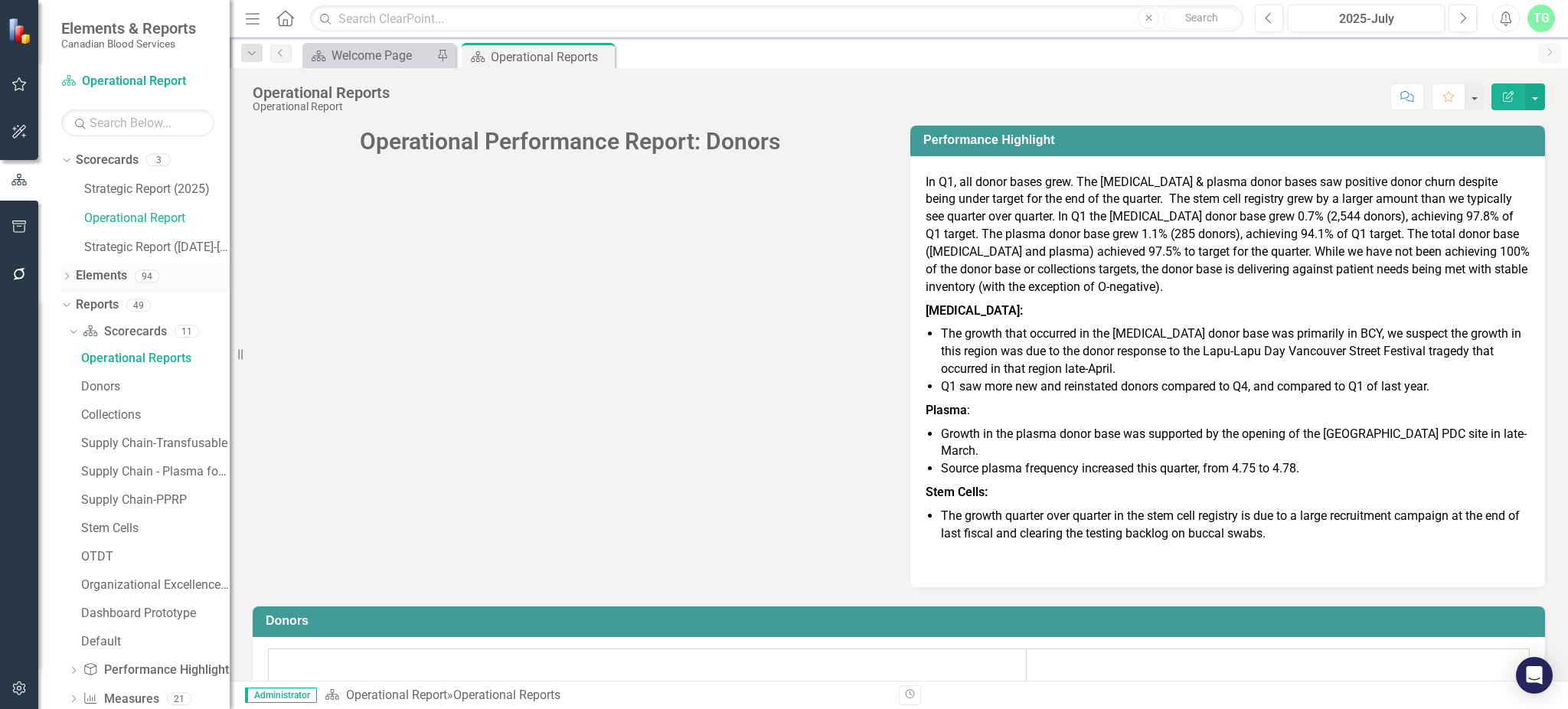
click at [71, 279] on icon "Dropdown" at bounding box center [66, 277] width 11 height 9
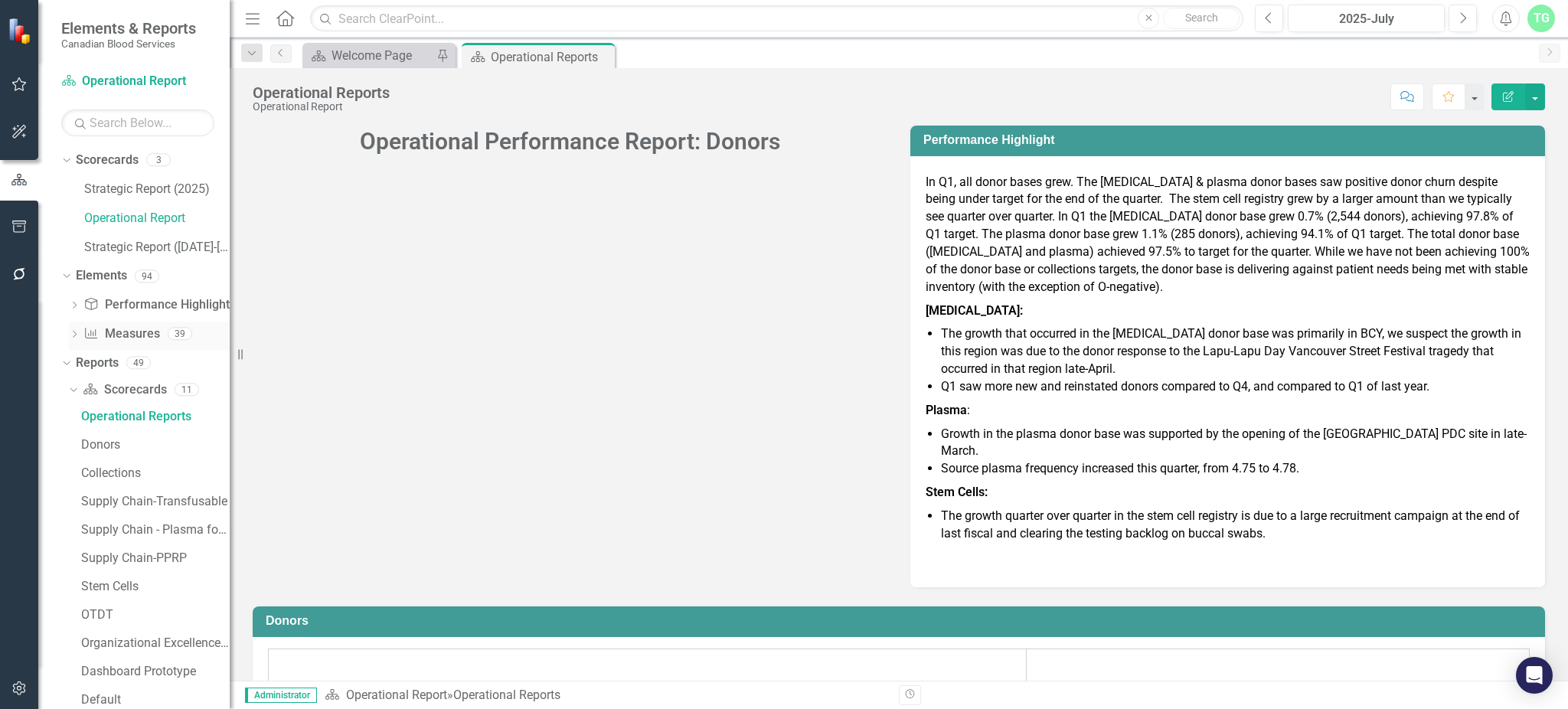
click at [70, 329] on div "Dropdown" at bounding box center [74, 336] width 11 height 13
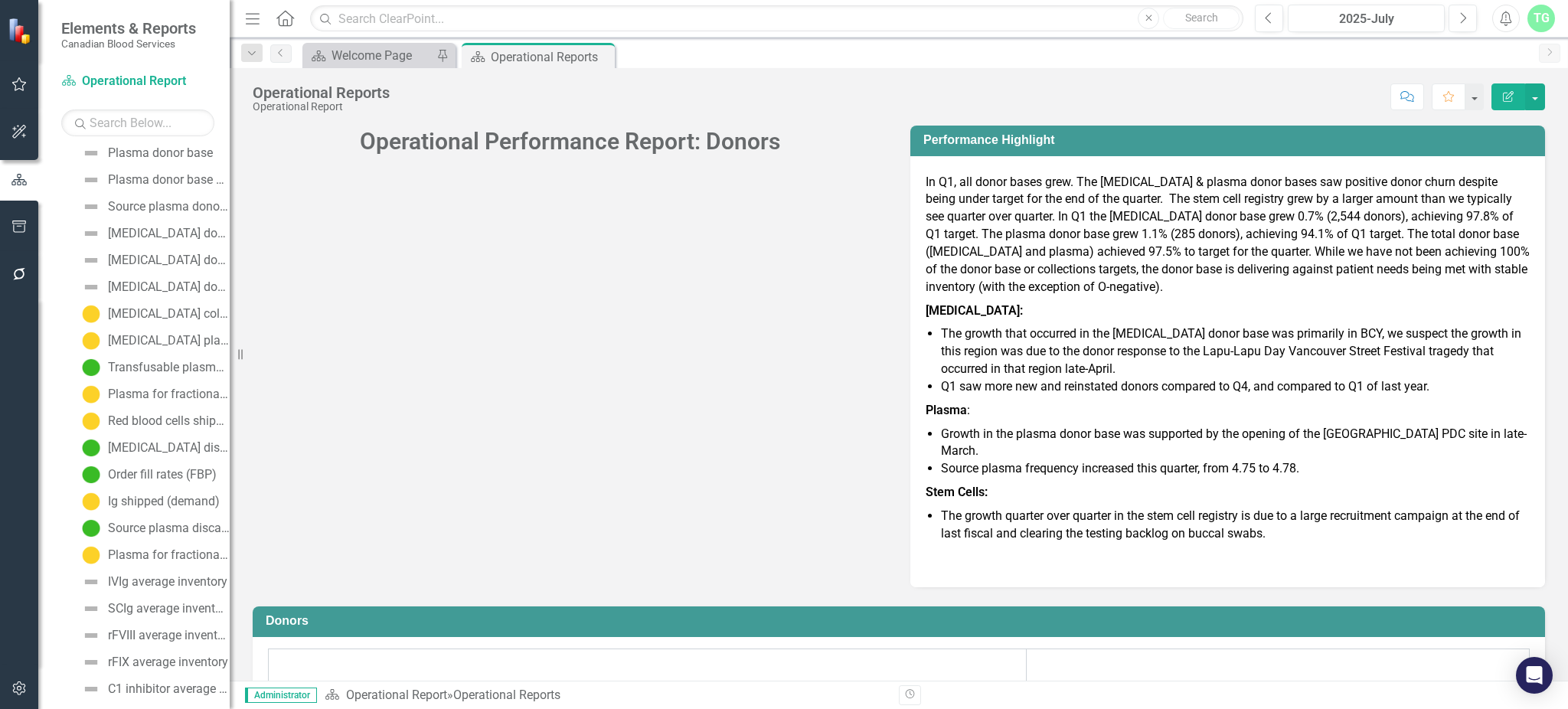
scroll to position [919, 0]
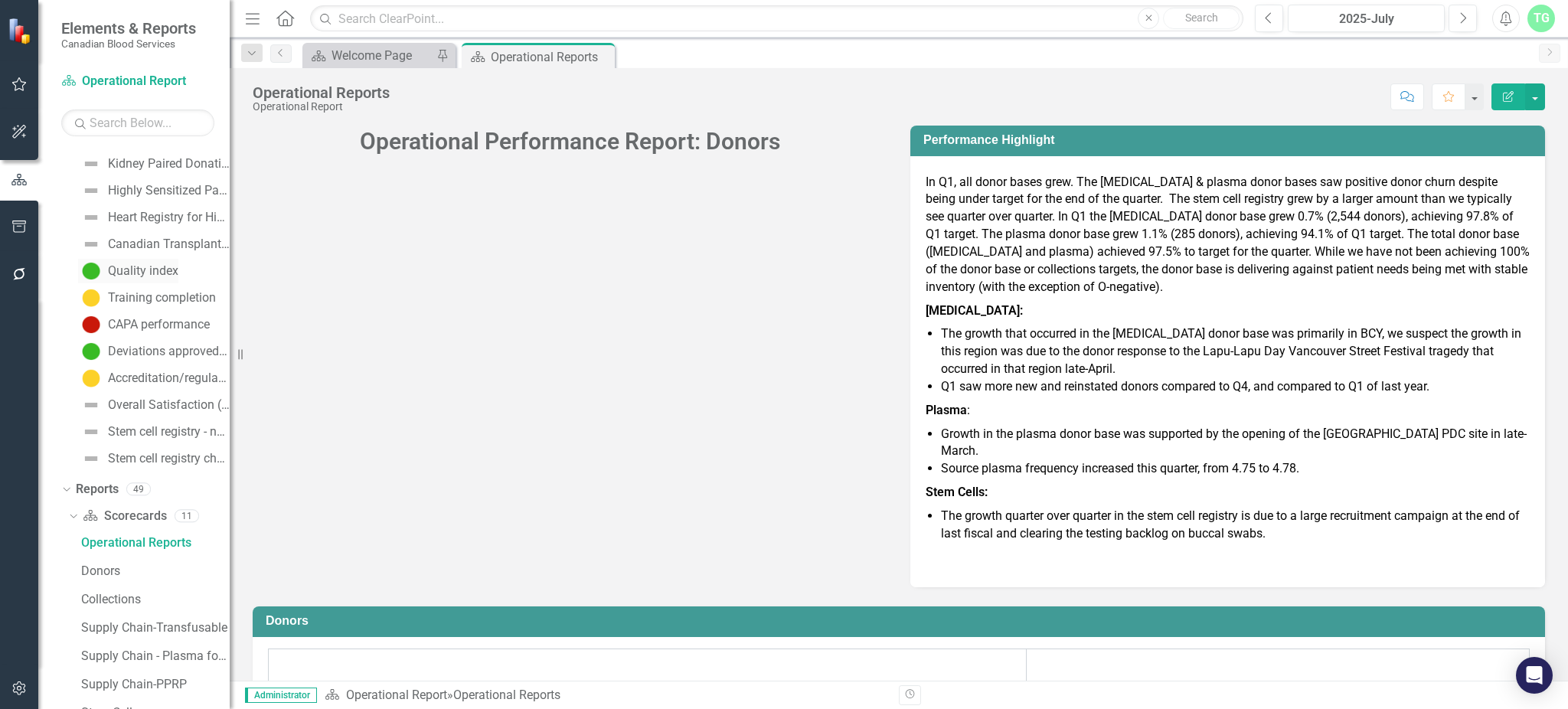
click at [151, 272] on div "Quality index" at bounding box center [143, 271] width 70 height 13
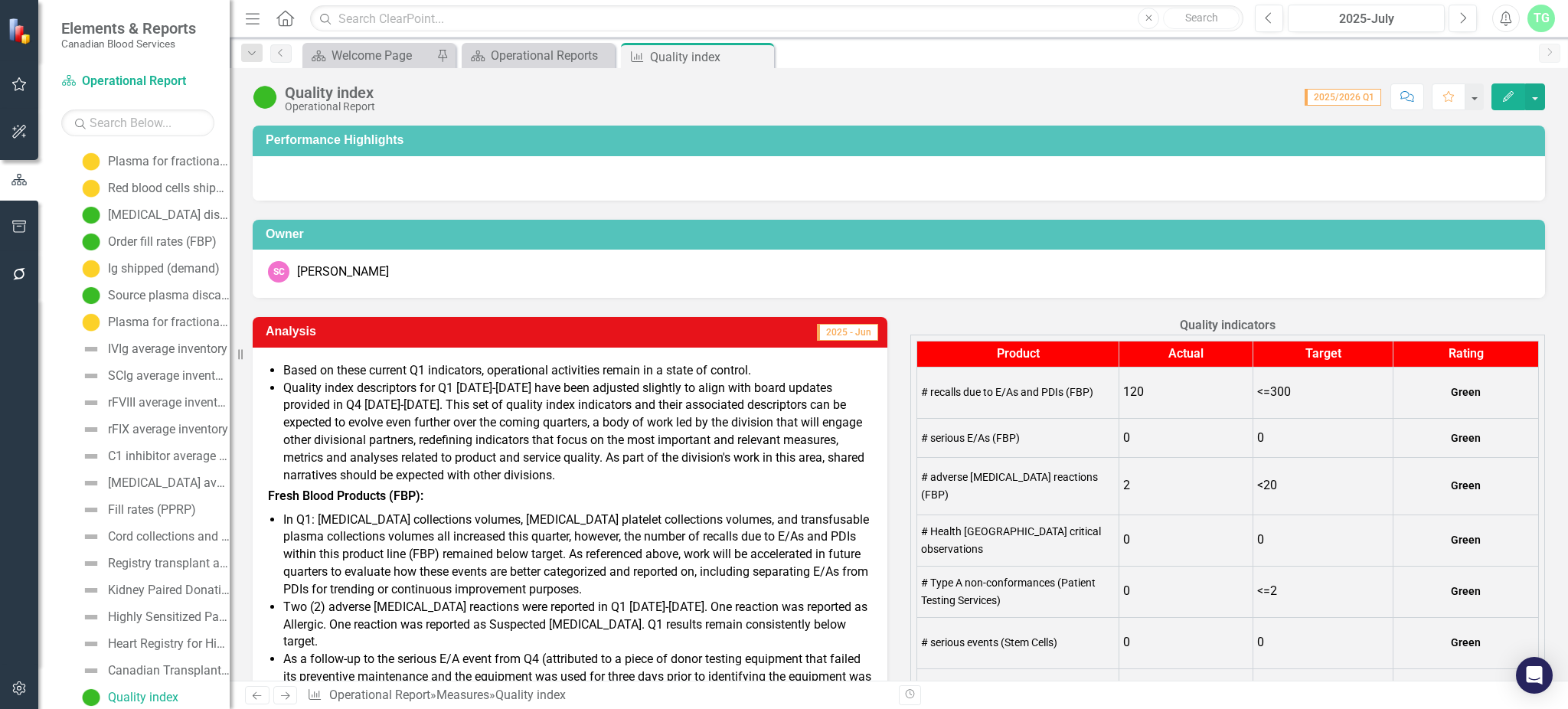
click at [756, 364] on li "Based on these current Q1 indicators, operational activities remain in a state …" at bounding box center [577, 371] width 589 height 17
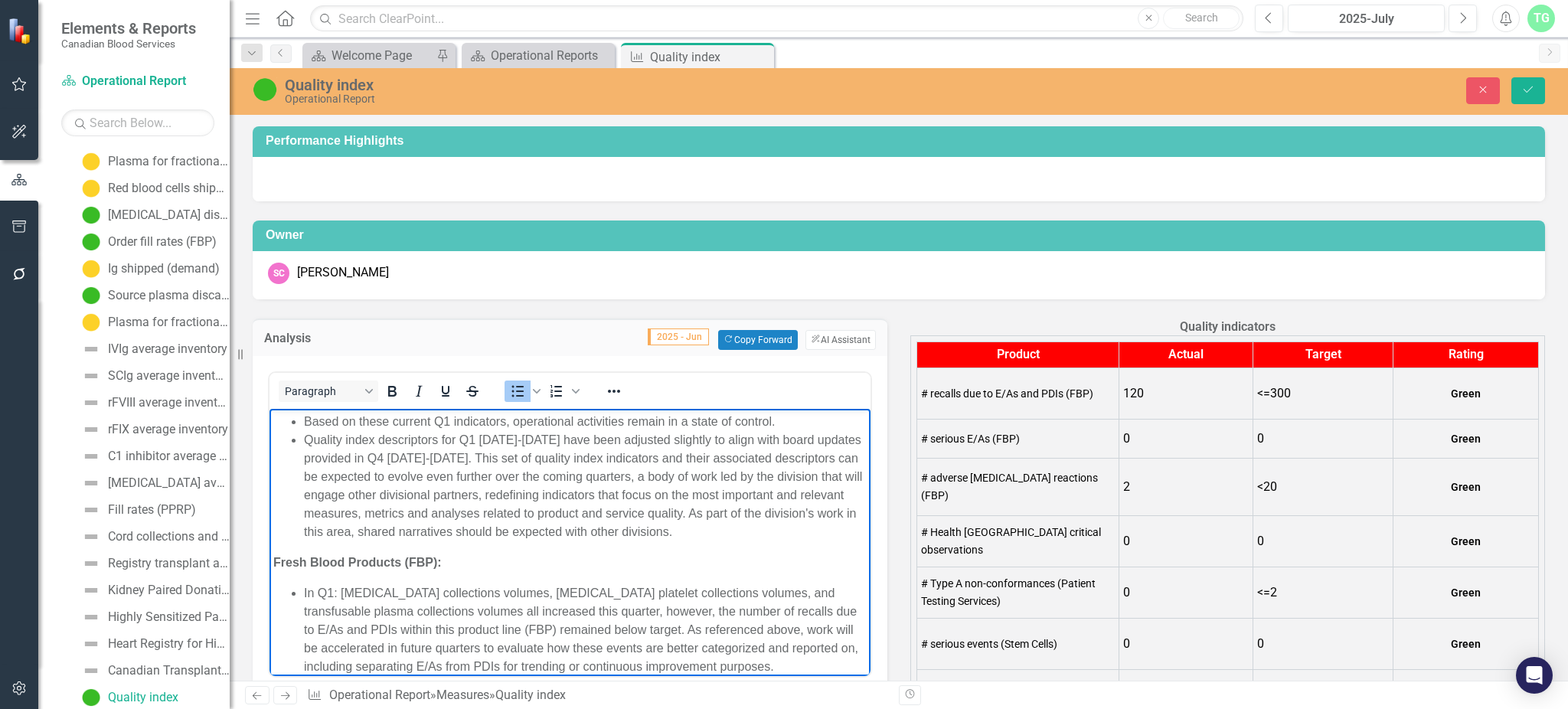
drag, startPoint x: 783, startPoint y: 421, endPoint x: 284, endPoint y: 426, distance: 499.0
click at [284, 426] on ul "Based on these current Q1 indicators, operational activities remain in a state …" at bounding box center [570, 476] width 594 height 129
copy li "Based on these current Q1 indicators, operational activities remain in a state …"
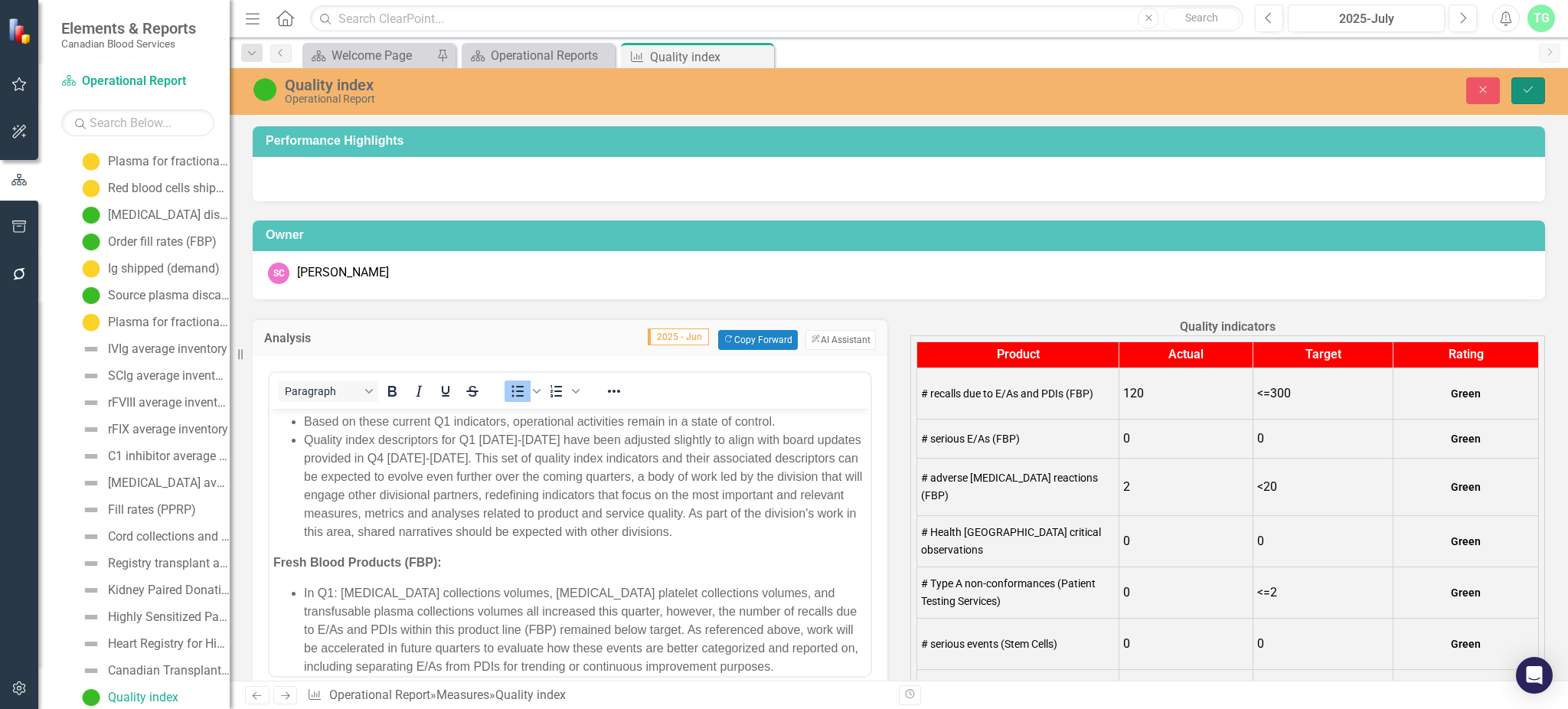
click at [1522, 85] on icon "Save" at bounding box center [1528, 89] width 13 height 11
